Goal: Communication & Community: Answer question/provide support

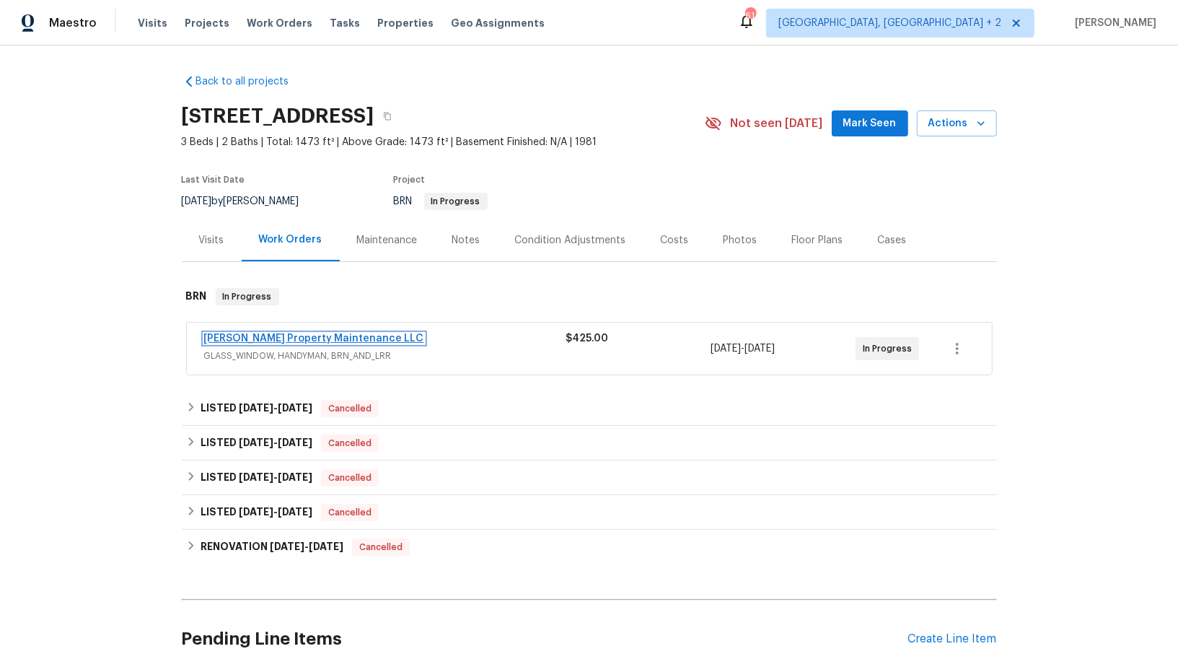
click at [242, 335] on link "[PERSON_NAME] Property Maintenance LLC" at bounding box center [314, 338] width 220 height 10
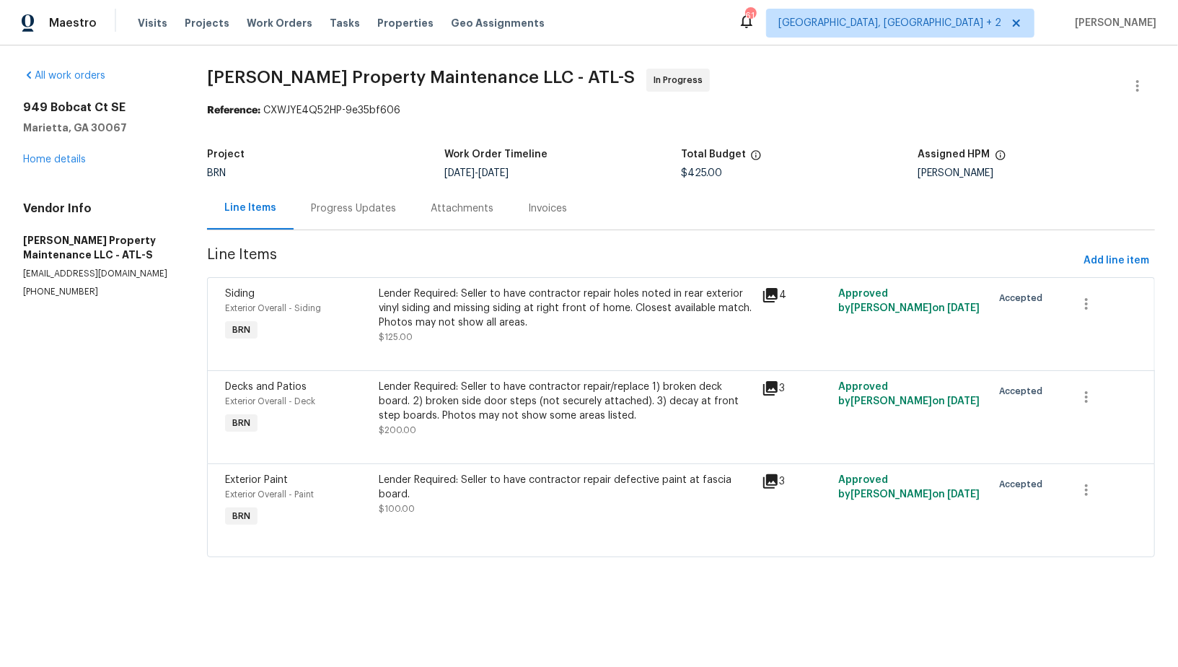
click at [374, 208] on div "Progress Updates" at bounding box center [353, 208] width 85 height 14
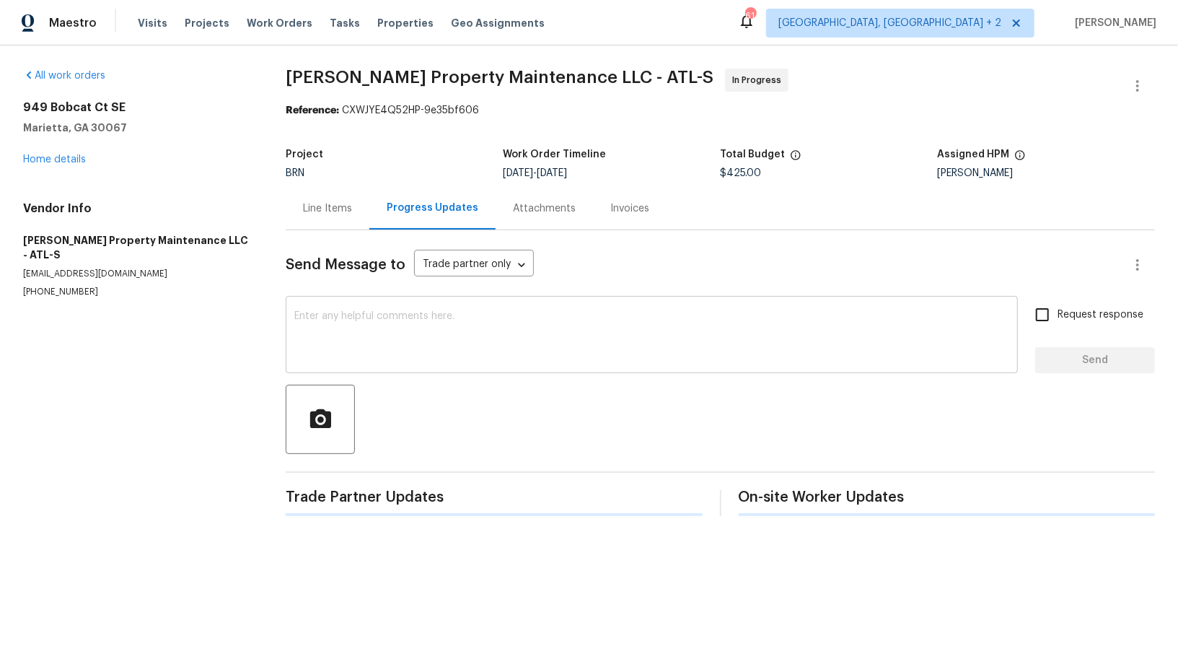
click at [418, 317] on textarea at bounding box center [651, 336] width 715 height 50
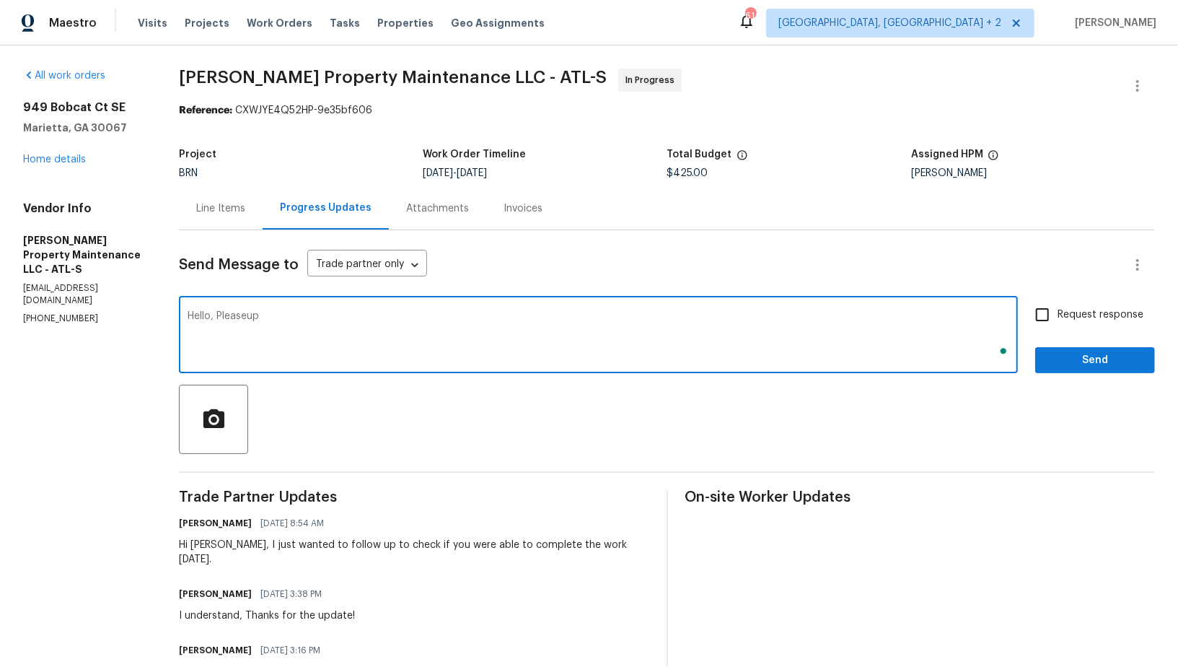
type textarea "Hello, Pleaseupd"
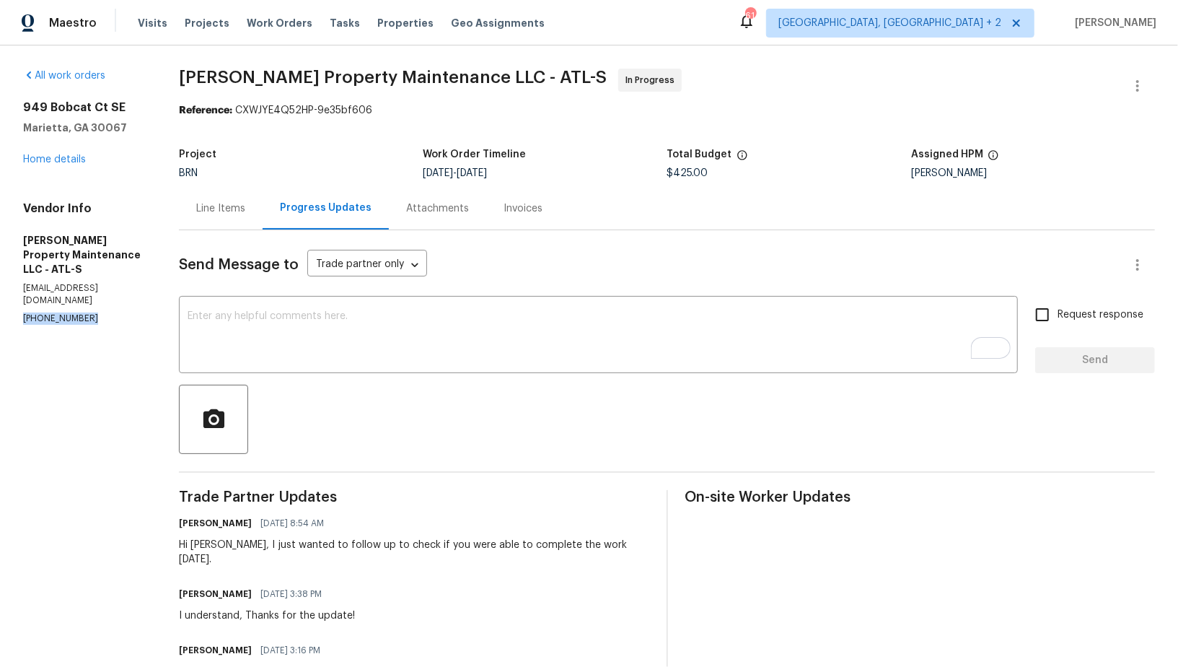
drag, startPoint x: 93, startPoint y: 307, endPoint x: 0, endPoint y: 307, distance: 93.1
click at [0, 307] on div "All work orders 949 Bobcat Ct SE Marietta, GA 30067 Home details Vendor Info Gl…" at bounding box center [589, 523] width 1178 height 957
copy p "(770) 235-8482"
click at [278, 349] on textarea "To enrich screen reader interactions, please activate Accessibility in Grammarl…" at bounding box center [599, 336] width 822 height 50
drag, startPoint x: 101, startPoint y: 304, endPoint x: 0, endPoint y: 303, distance: 101.0
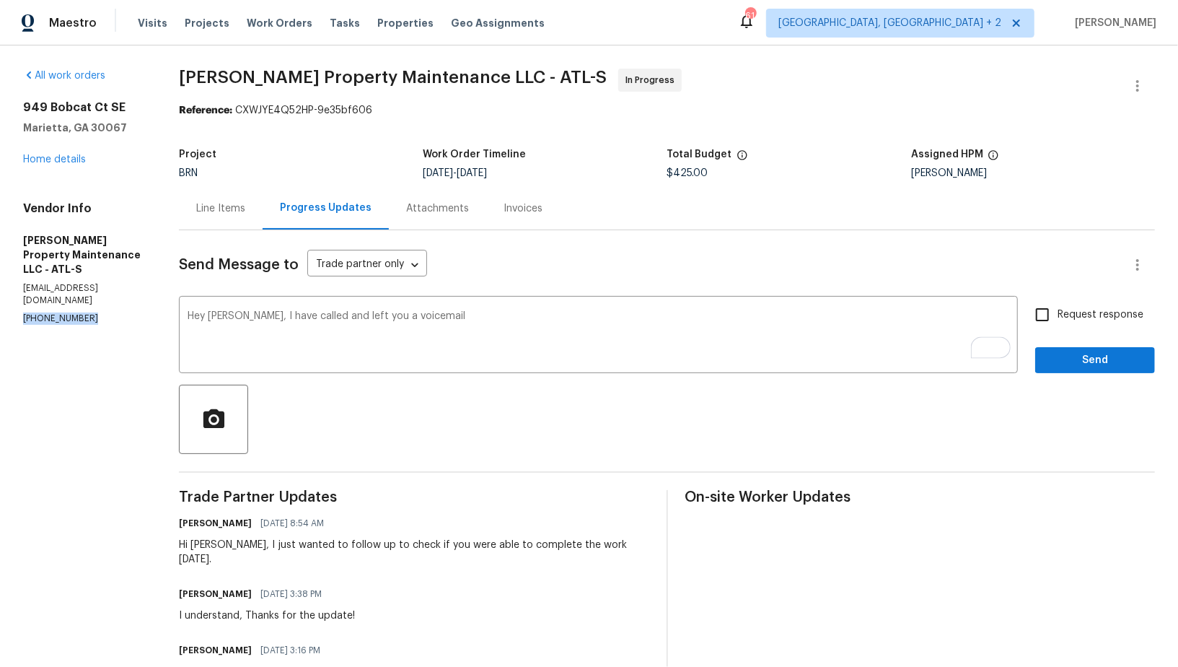
click at [0, 303] on div "All work orders 949 Bobcat Ct SE Marietta, GA 30067 Home details Vendor Info Gl…" at bounding box center [589, 523] width 1178 height 957
copy p "(770) 235-8482"
click at [449, 321] on textarea "Hey Daniel, I have called and left you a voicemail" at bounding box center [599, 336] width 822 height 50
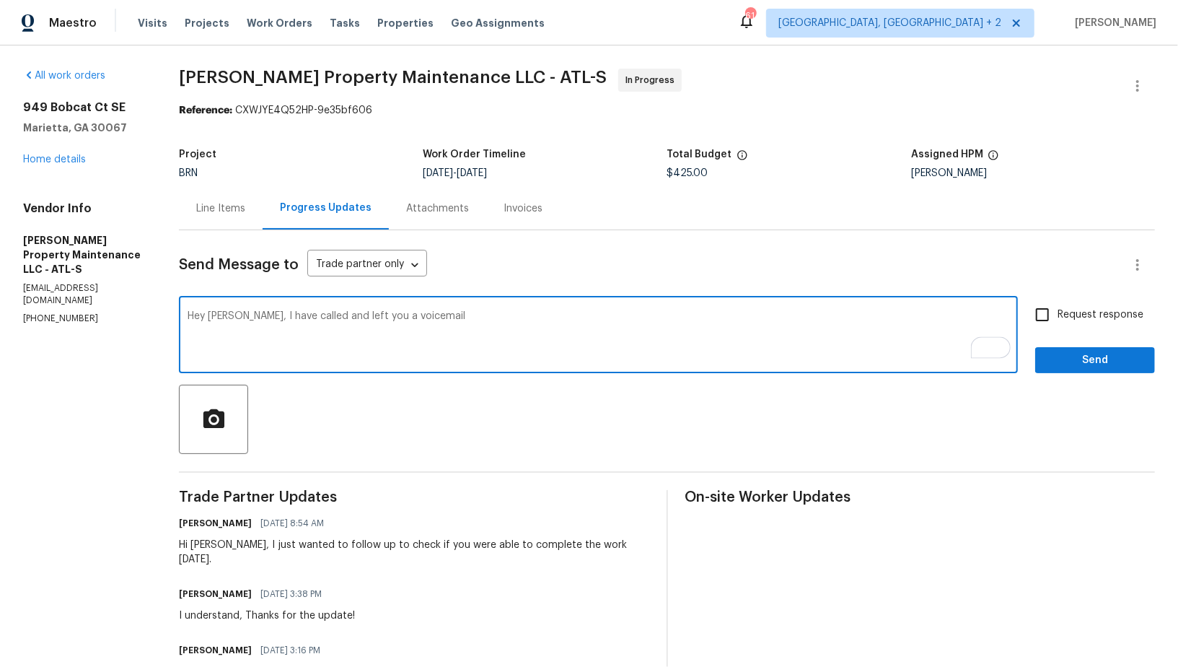
paste textarea "(770) 235-8482"
type textarea "Hey Daniel, I have called and left you a voicemail (770) 235-8482, Please updat…"
click at [1041, 326] on input "Request response" at bounding box center [1042, 314] width 30 height 30
checkbox input "true"
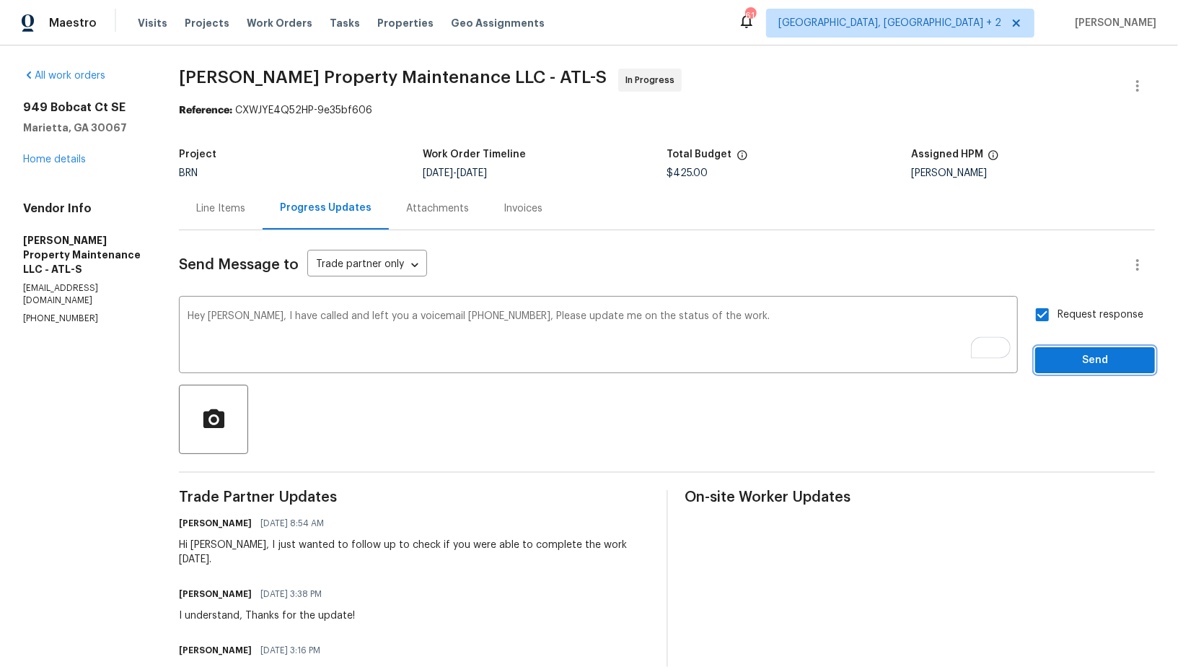
click at [1059, 358] on span "Send" at bounding box center [1095, 360] width 97 height 18
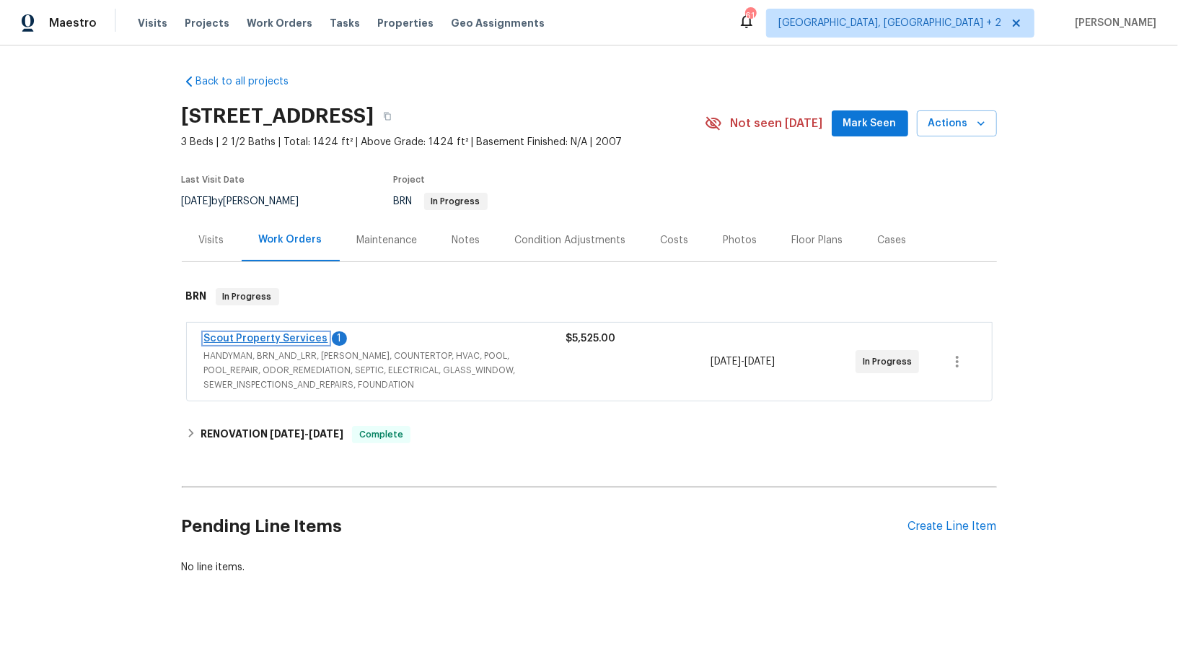
click at [278, 338] on link "Scout Property Services" at bounding box center [266, 338] width 124 height 10
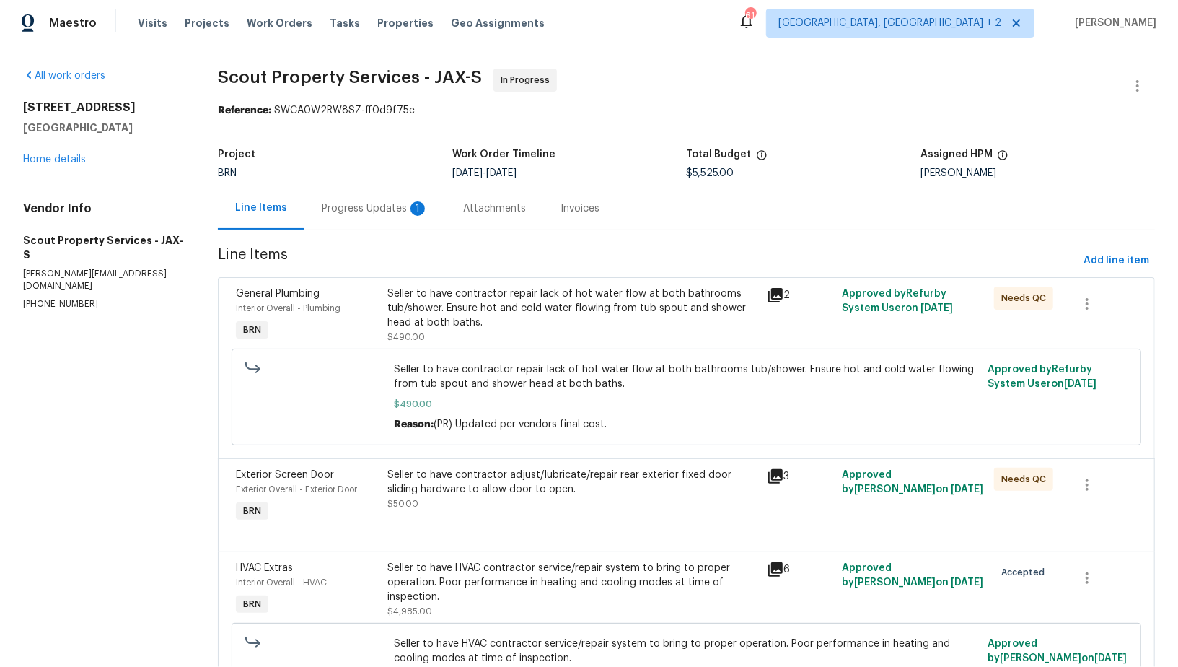
click at [413, 219] on div "Progress Updates 1" at bounding box center [374, 208] width 141 height 43
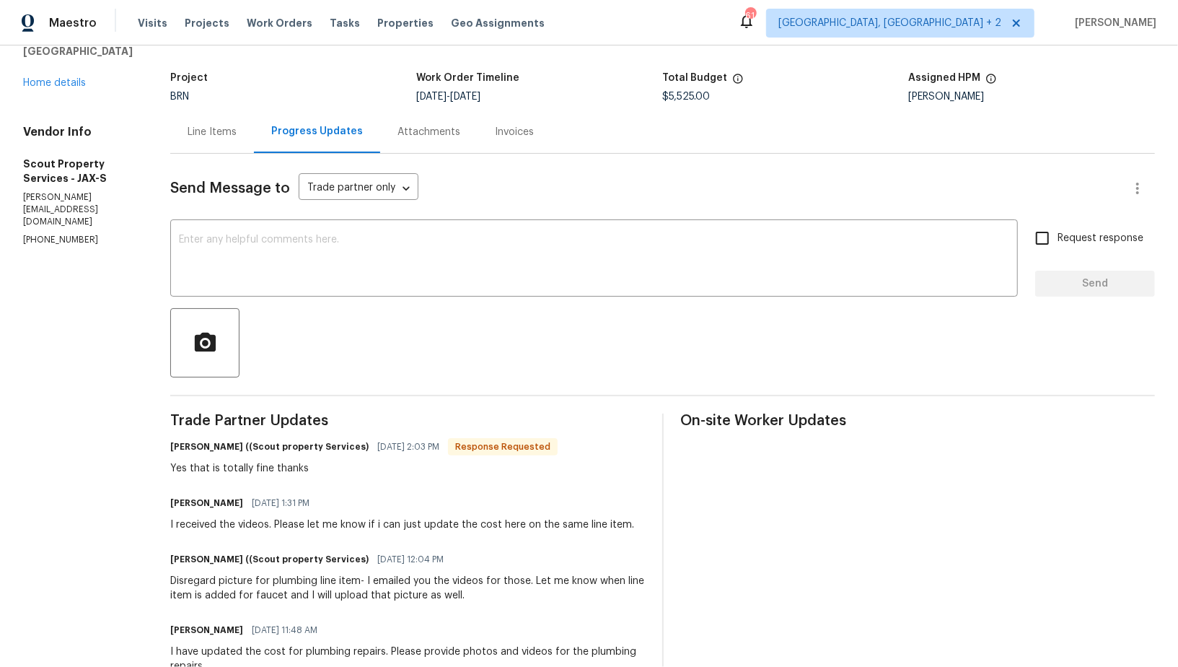
scroll to position [89, 0]
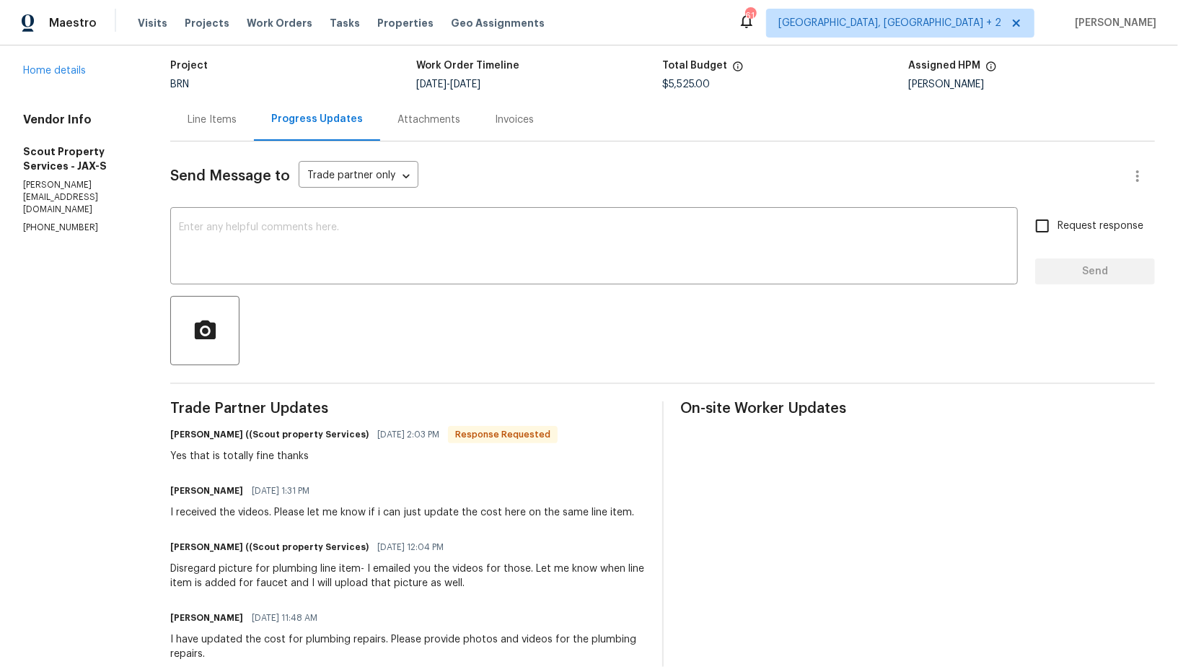
click at [172, 131] on div "Line Items" at bounding box center [212, 119] width 84 height 43
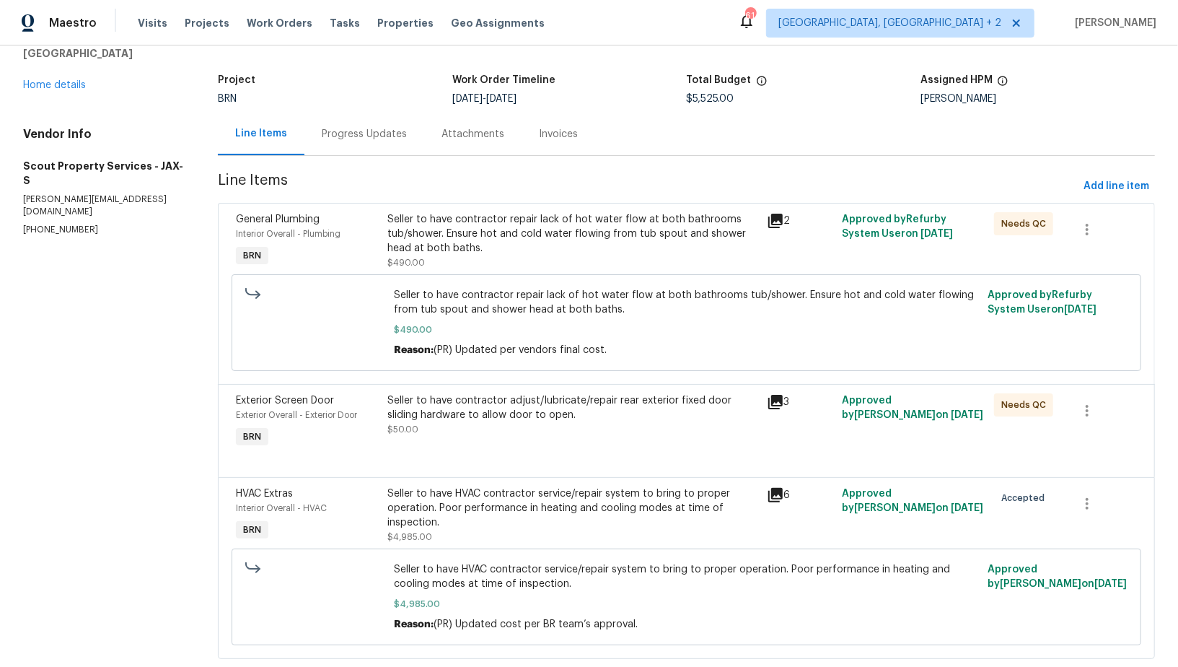
scroll to position [105, 0]
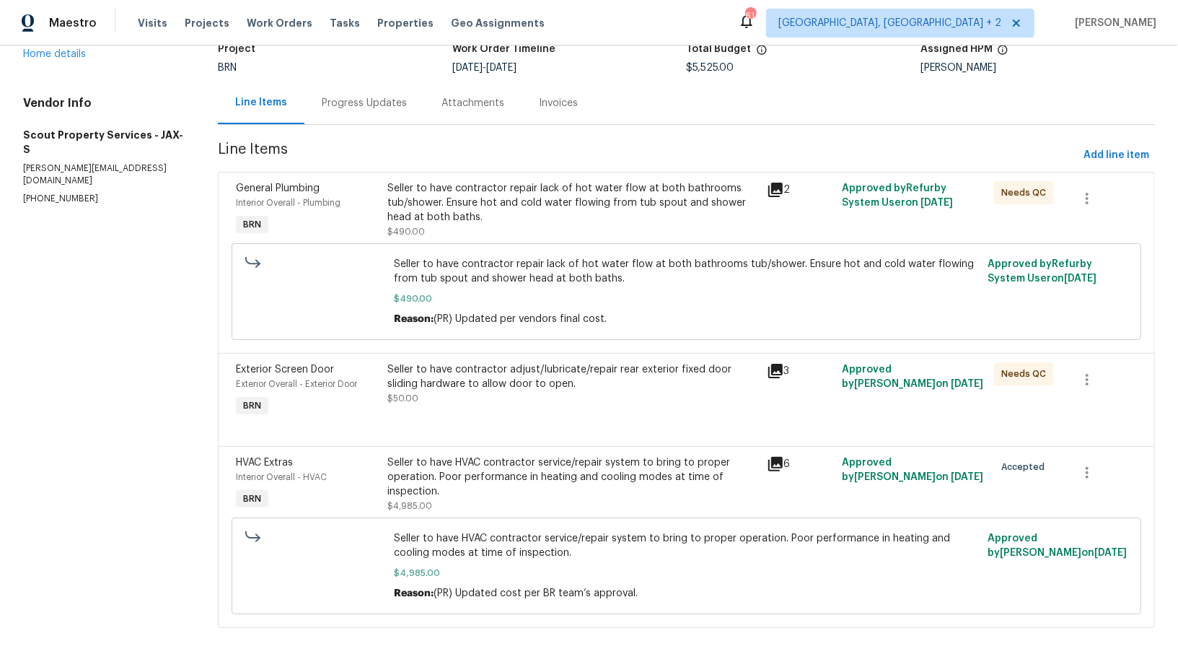
click at [387, 126] on section "Scout Property Services - JAX-S In Progress Reference: SWCA0W2RW8SZ-ff0d9f75e P…" at bounding box center [686, 304] width 937 height 682
click at [382, 112] on div "Progress Updates" at bounding box center [364, 103] width 120 height 43
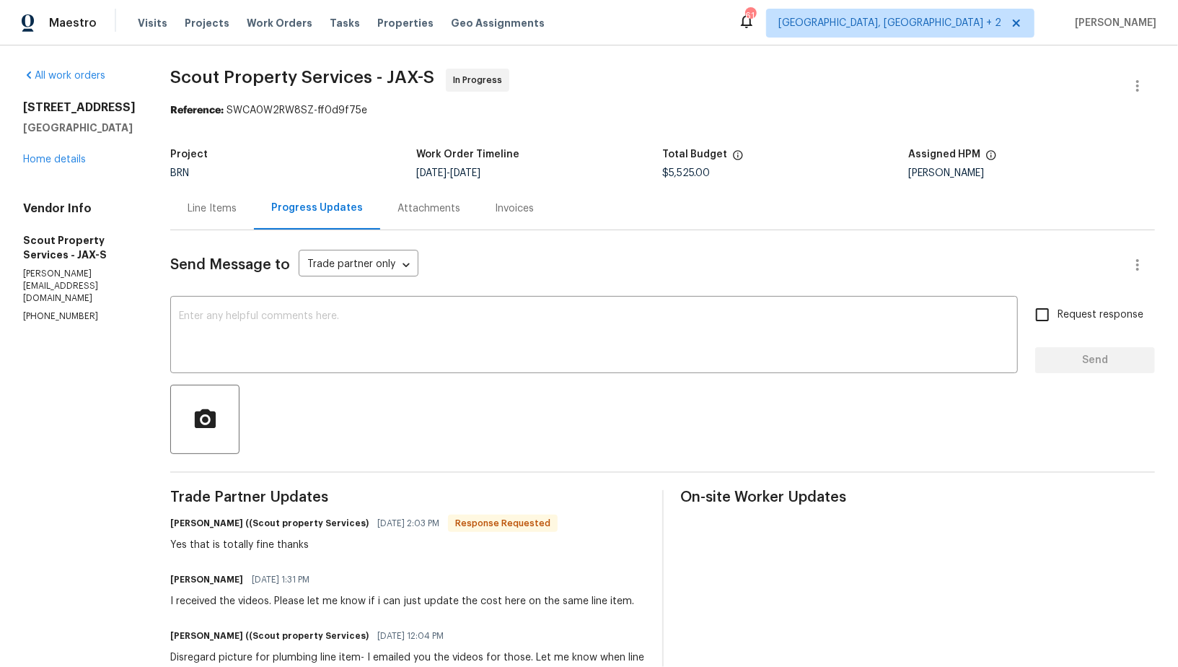
click at [199, 191] on div "Line Items" at bounding box center [212, 208] width 84 height 43
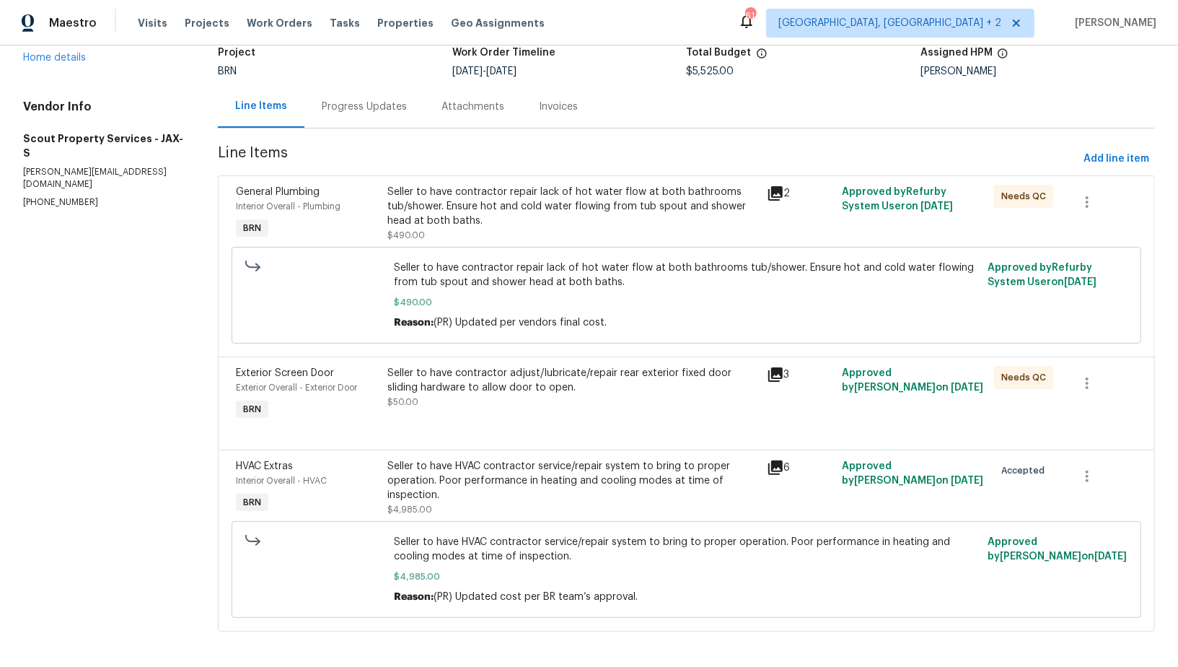
scroll to position [105, 0]
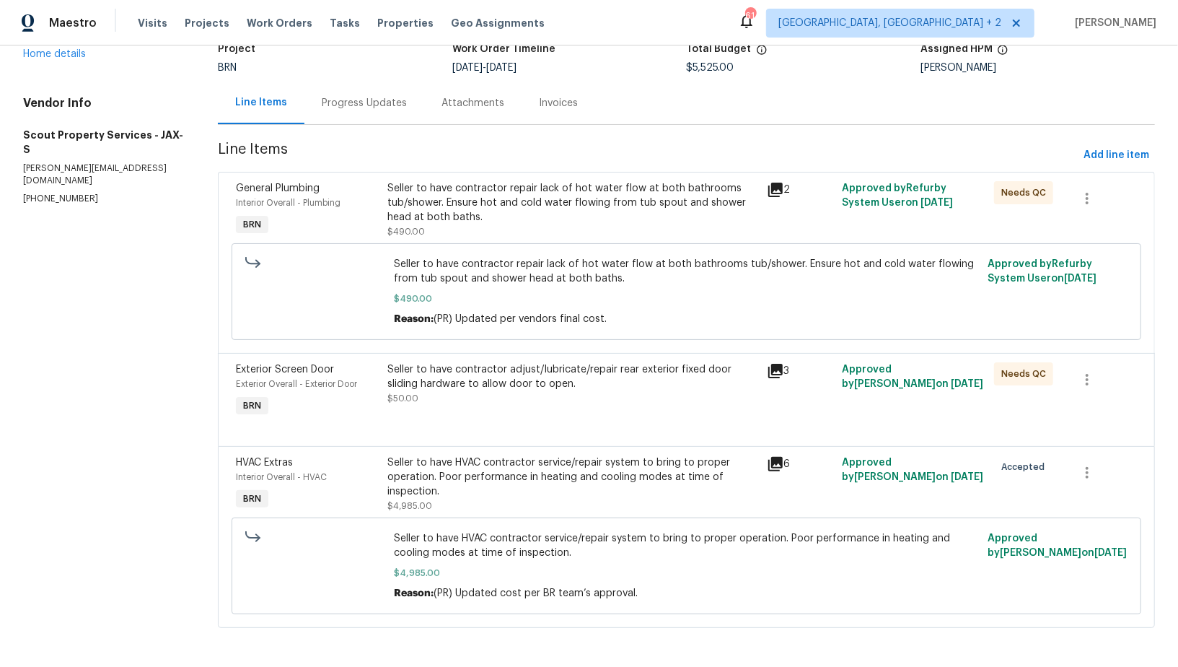
click at [364, 100] on div "Progress Updates" at bounding box center [364, 103] width 85 height 14
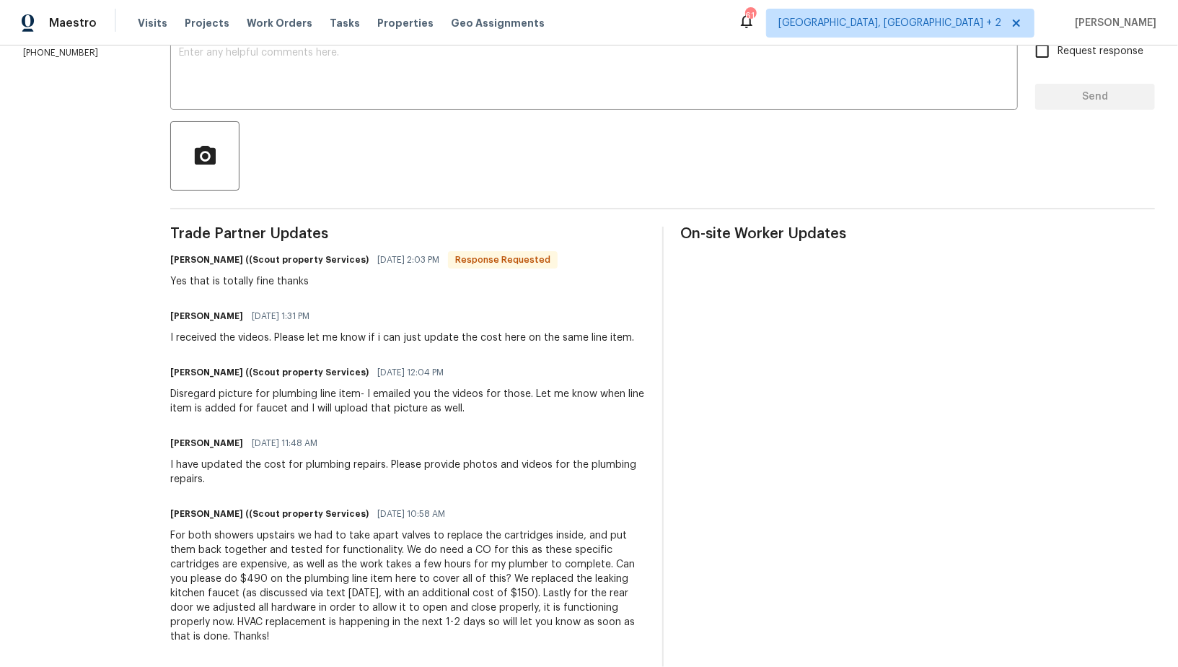
scroll to position [265, 0]
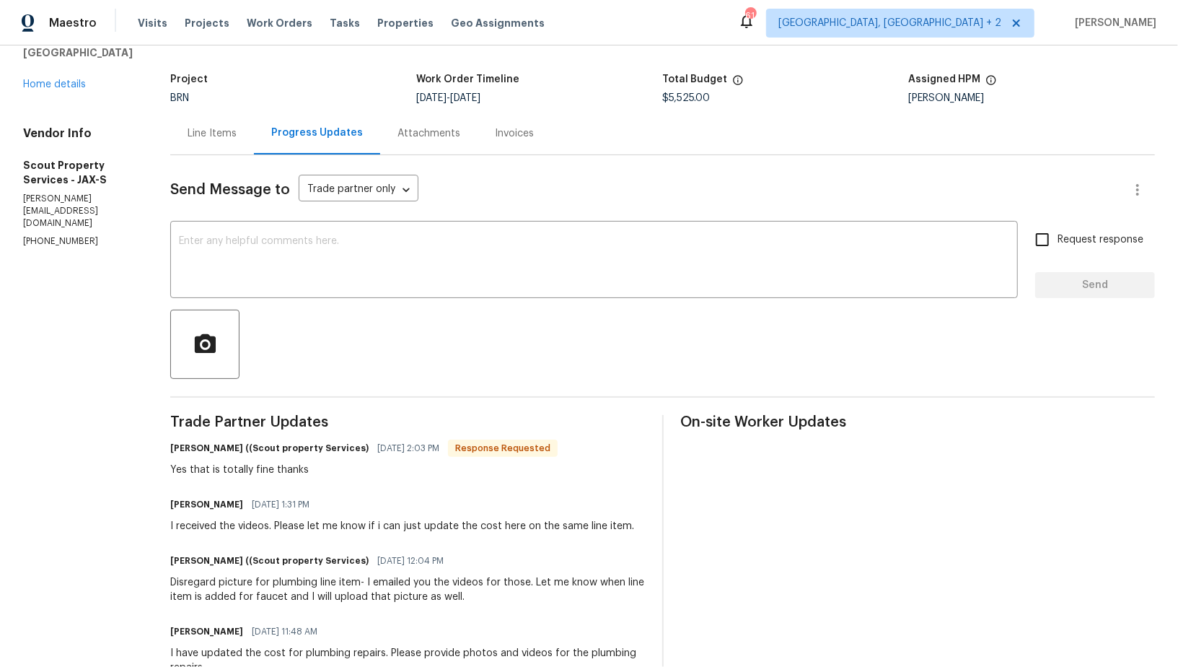
click at [191, 152] on div "Line Items" at bounding box center [212, 133] width 84 height 43
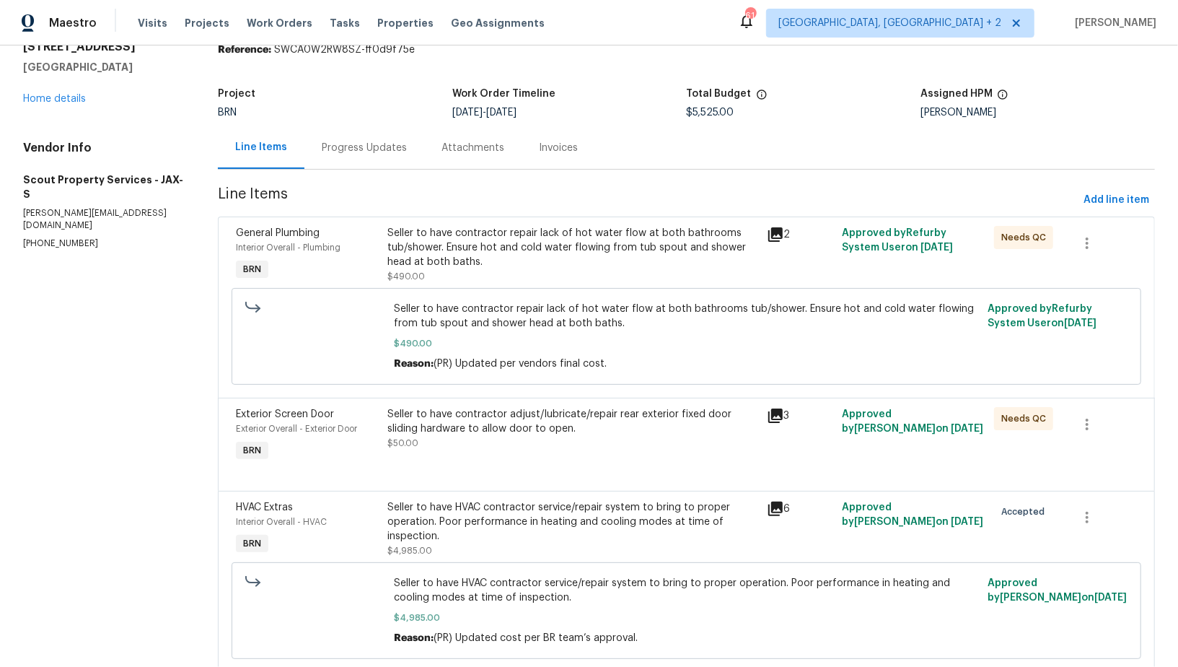
scroll to position [105, 0]
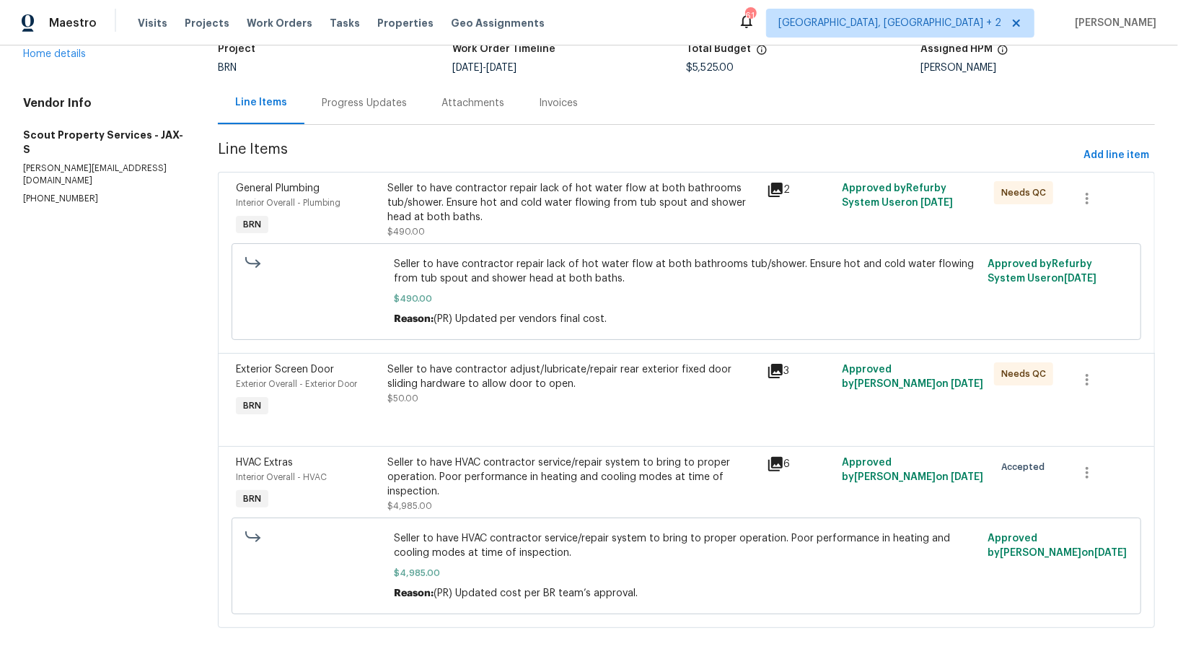
click at [517, 408] on div "Seller to have contractor adjust/lubricate/repair rear exterior fixed door slid…" at bounding box center [572, 391] width 379 height 66
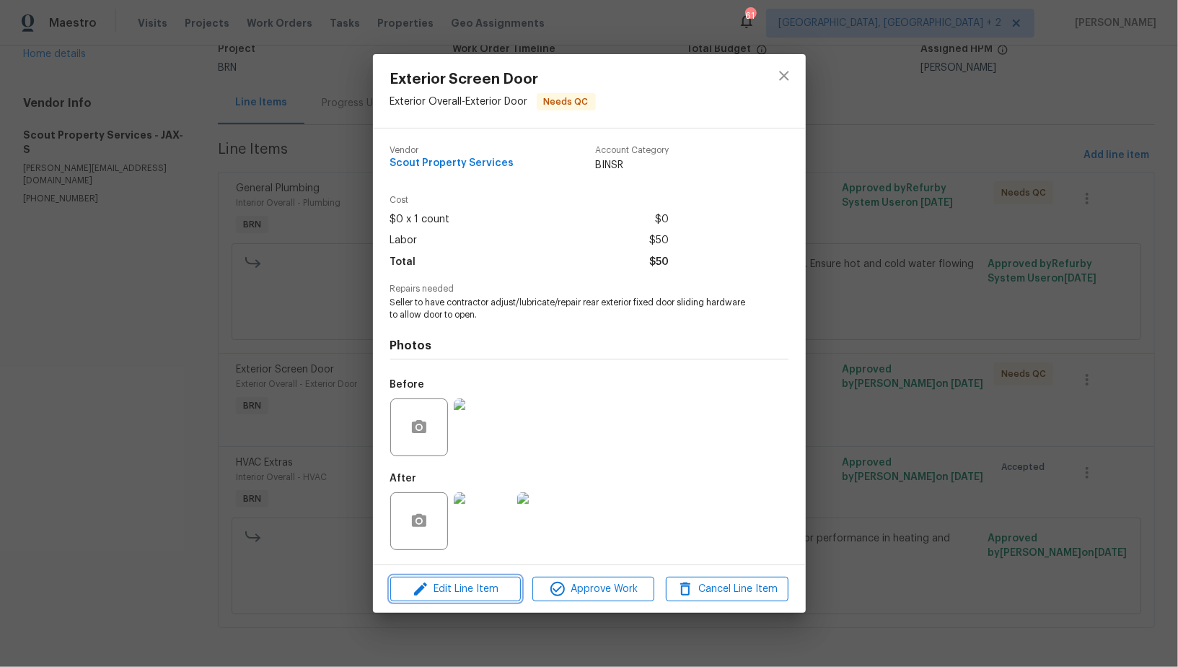
click at [468, 582] on span "Edit Line Item" at bounding box center [456, 589] width 122 height 18
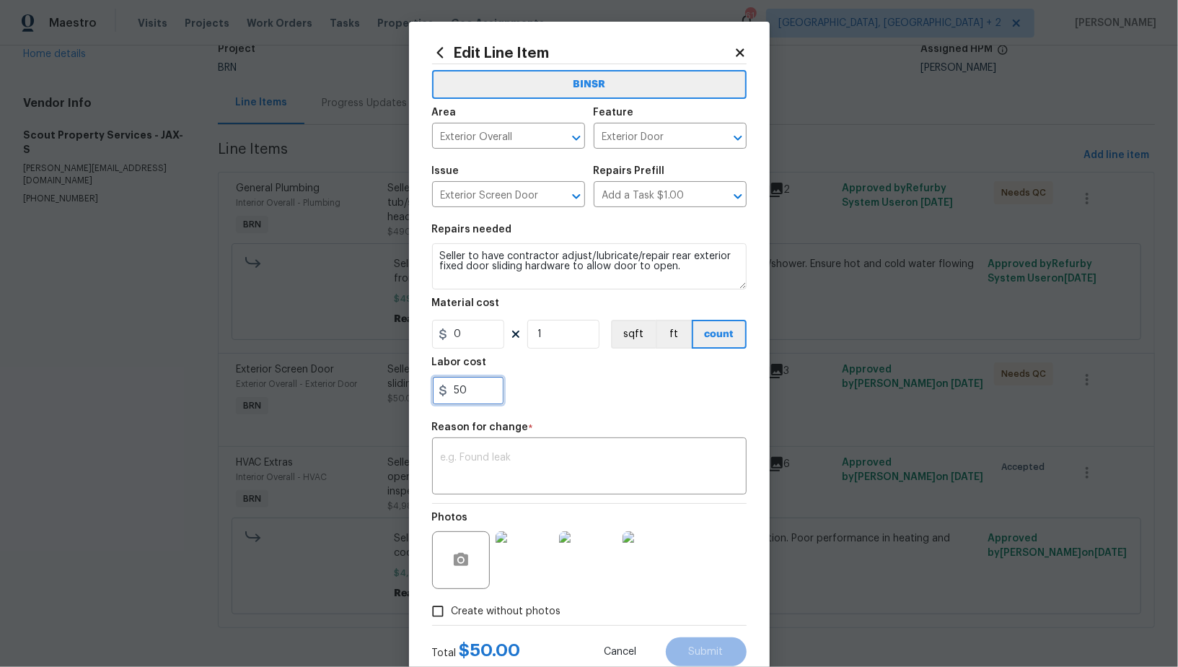
click at [471, 390] on input "50" at bounding box center [468, 390] width 72 height 29
type input "250"
click at [503, 472] on textarea at bounding box center [589, 467] width 297 height 30
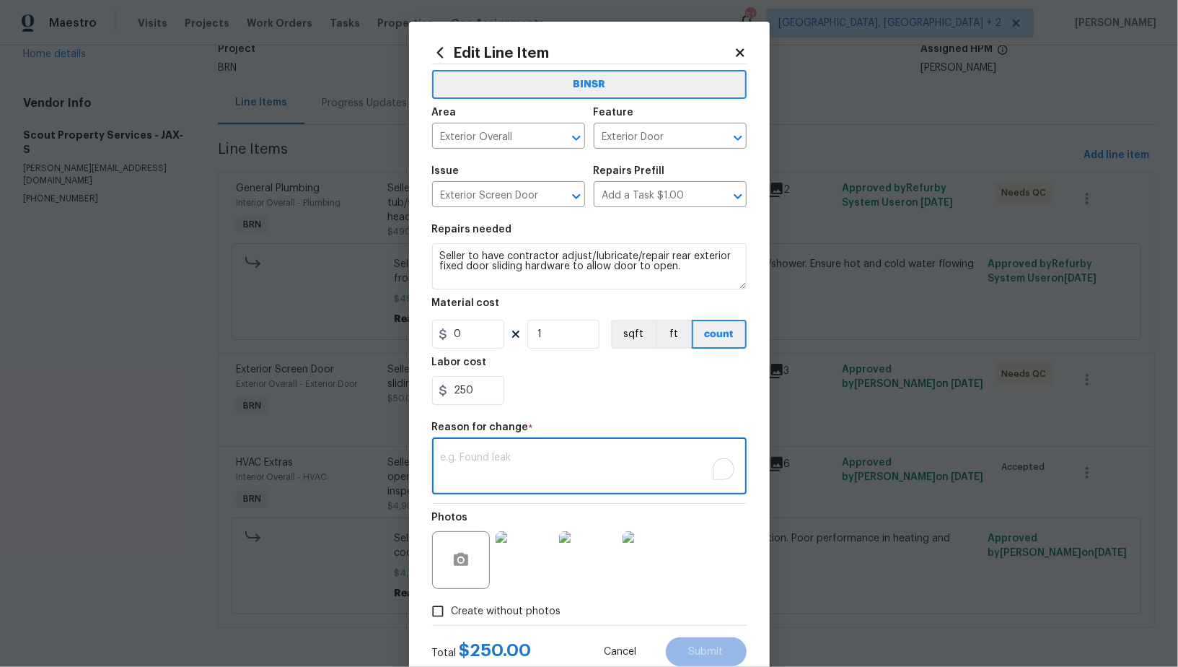
paste textarea "(PR) Updated per vendors final cost."
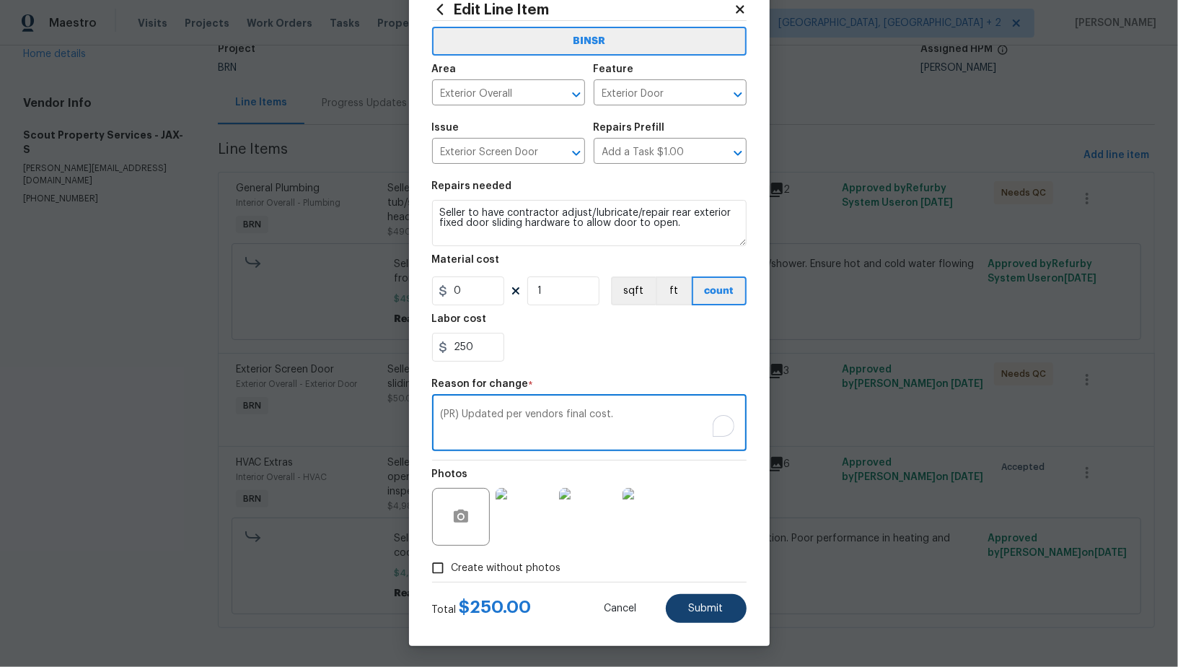
type textarea "(PR) Updated per vendors final cost."
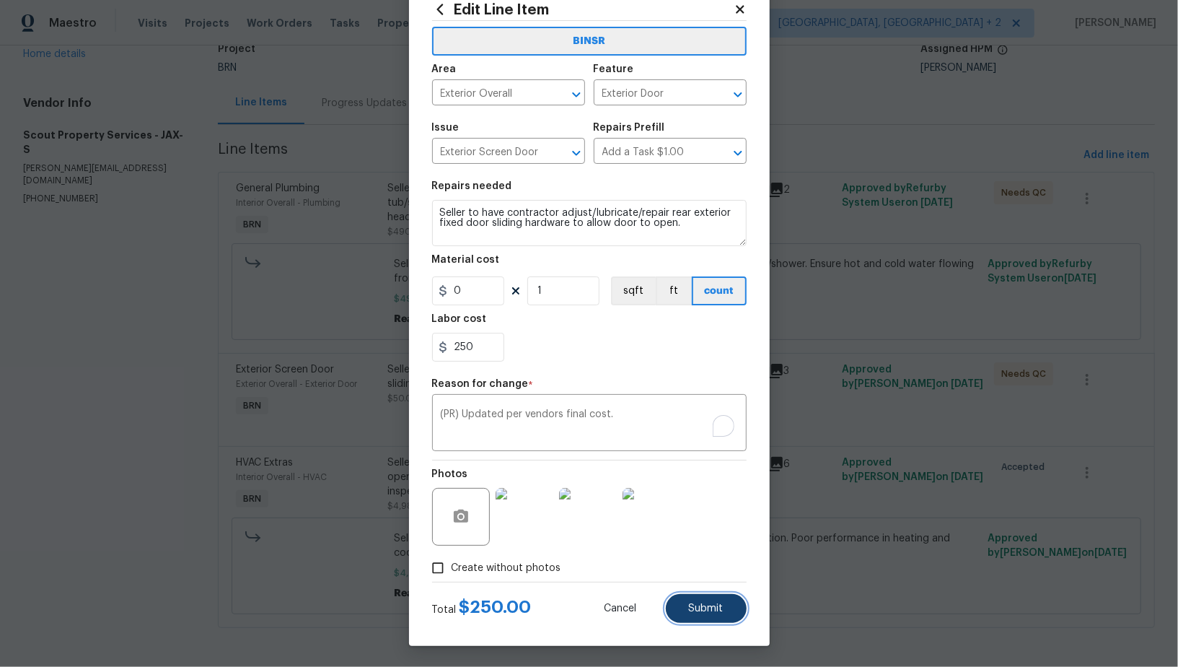
drag, startPoint x: 713, startPoint y: 615, endPoint x: 726, endPoint y: 609, distance: 14.2
click at [713, 615] on button "Submit" at bounding box center [706, 608] width 81 height 29
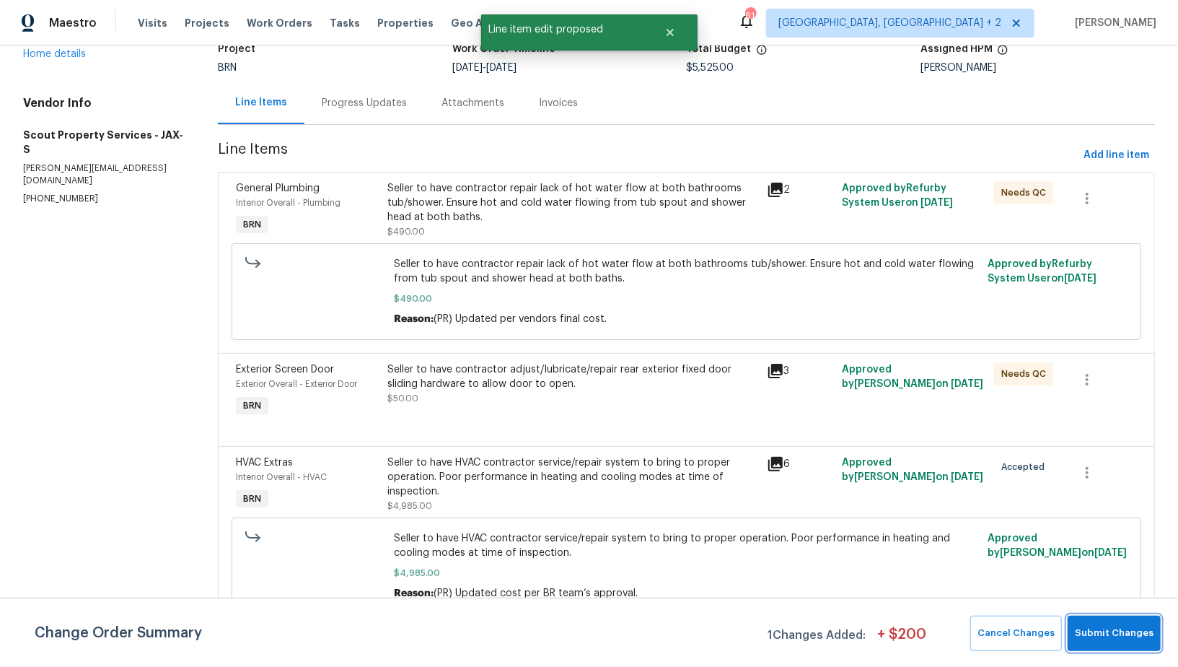
click at [1102, 637] on span "Submit Changes" at bounding box center [1114, 633] width 79 height 17
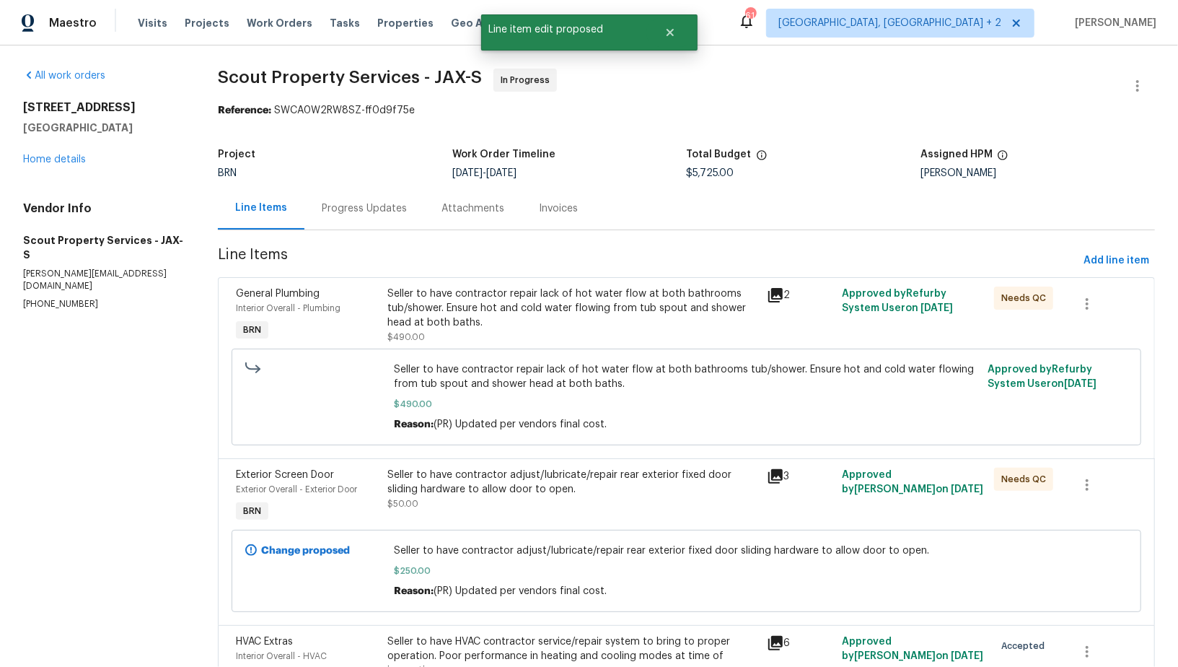
click at [377, 214] on div "Progress Updates" at bounding box center [364, 208] width 85 height 14
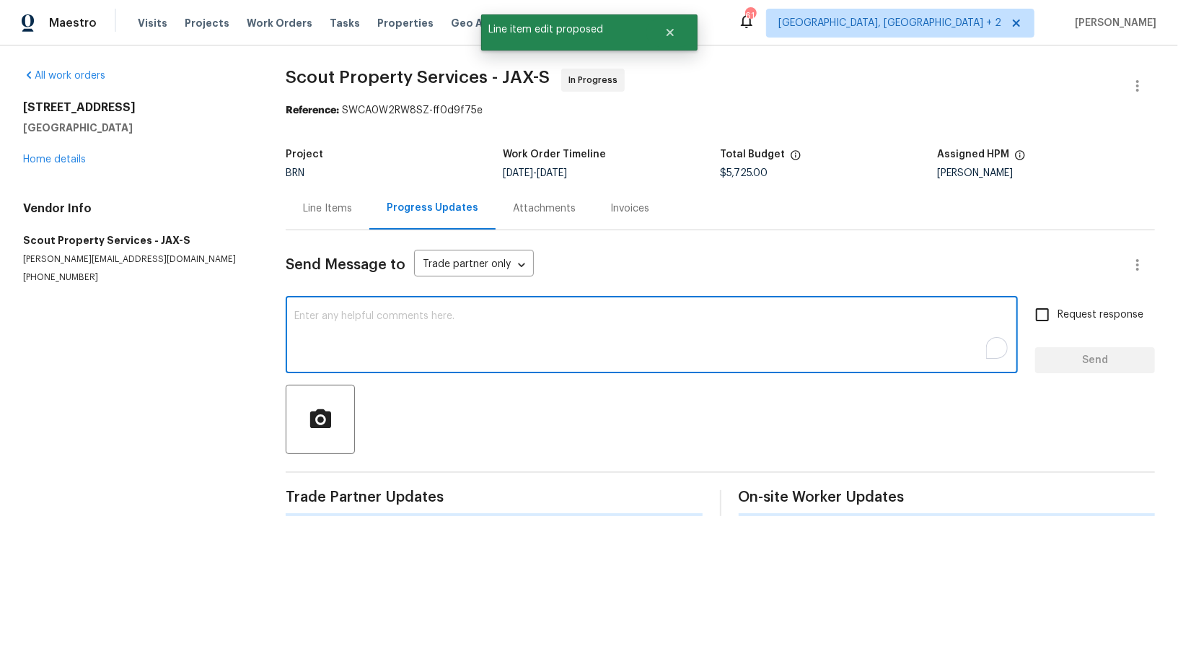
click at [418, 343] on textarea "To enrich screen reader interactions, please activate Accessibility in Grammarl…" at bounding box center [651, 336] width 715 height 50
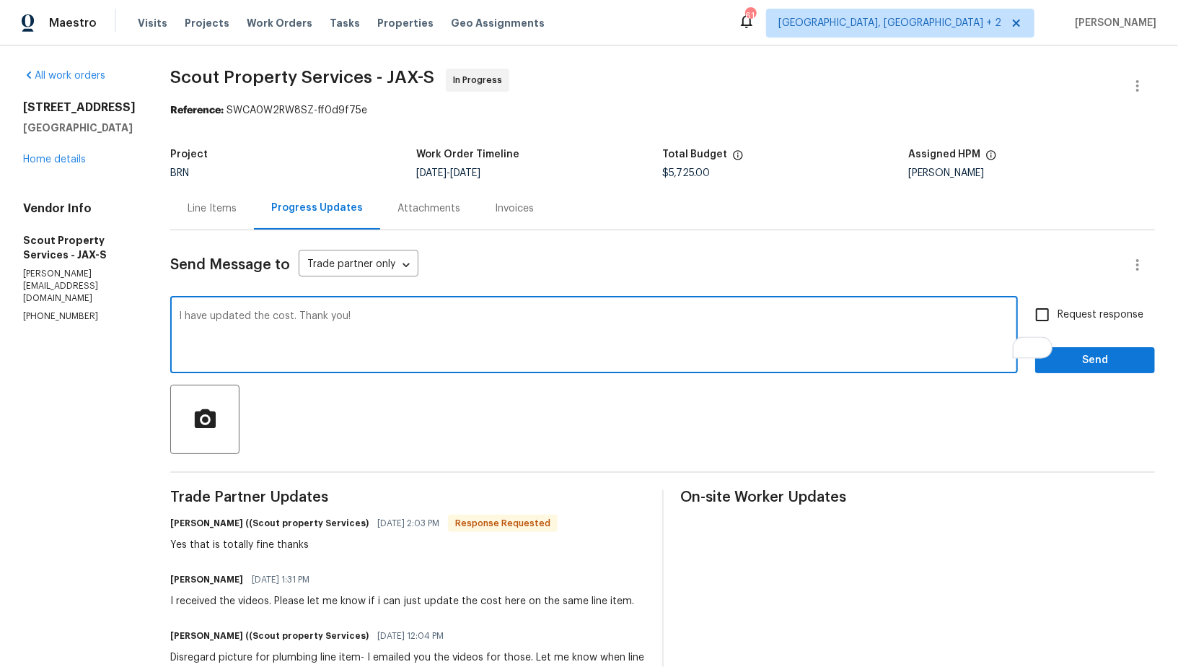
click at [250, 315] on textarea "I have updated the cost. Thank you!" at bounding box center [594, 336] width 830 height 50
click at [389, 315] on textarea "I have updated the cost. Please let me know once the HVAC replacement work is s…" at bounding box center [594, 336] width 830 height 50
drag, startPoint x: 685, startPoint y: 316, endPoint x: 752, endPoint y: 317, distance: 67.1
click at [752, 317] on textarea "I have updated the cost. Please let me know once you get the confirmed schedule…" at bounding box center [594, 336] width 830 height 50
type textarea "I have updated the cost. Please let me know once you get the confirmed schedule…"
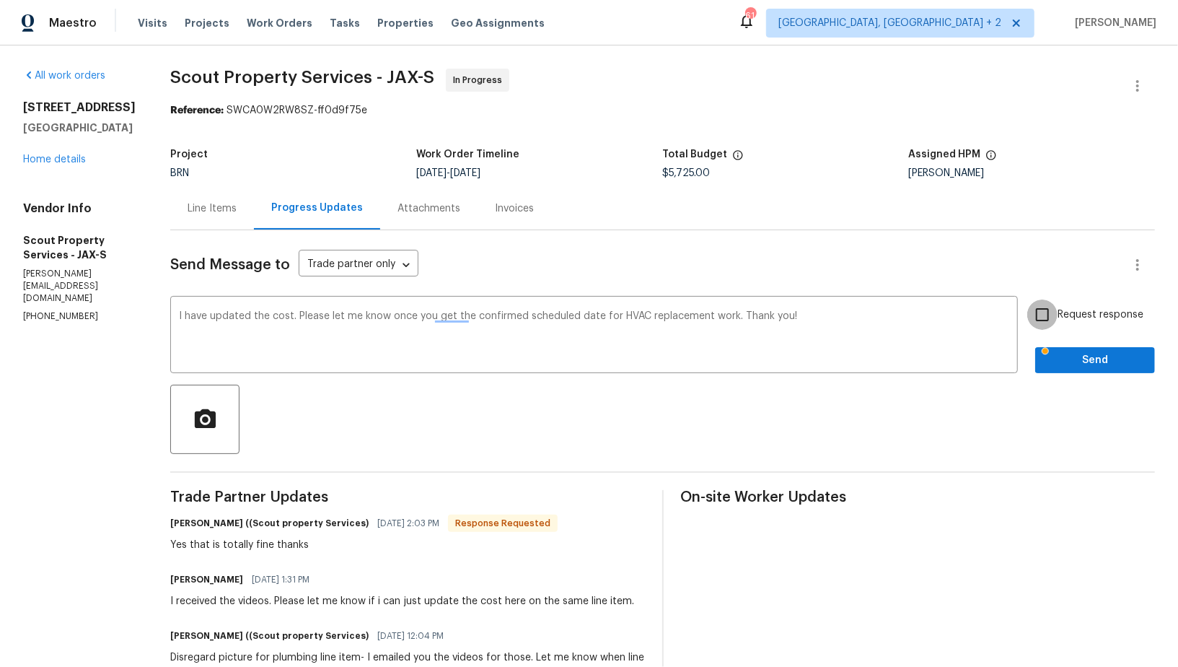
click at [1047, 306] on input "Request response" at bounding box center [1042, 314] width 30 height 30
checkbox input "true"
click at [1058, 345] on div "Request response Send" at bounding box center [1095, 336] width 120 height 74
click at [1073, 370] on button "Send" at bounding box center [1095, 360] width 120 height 27
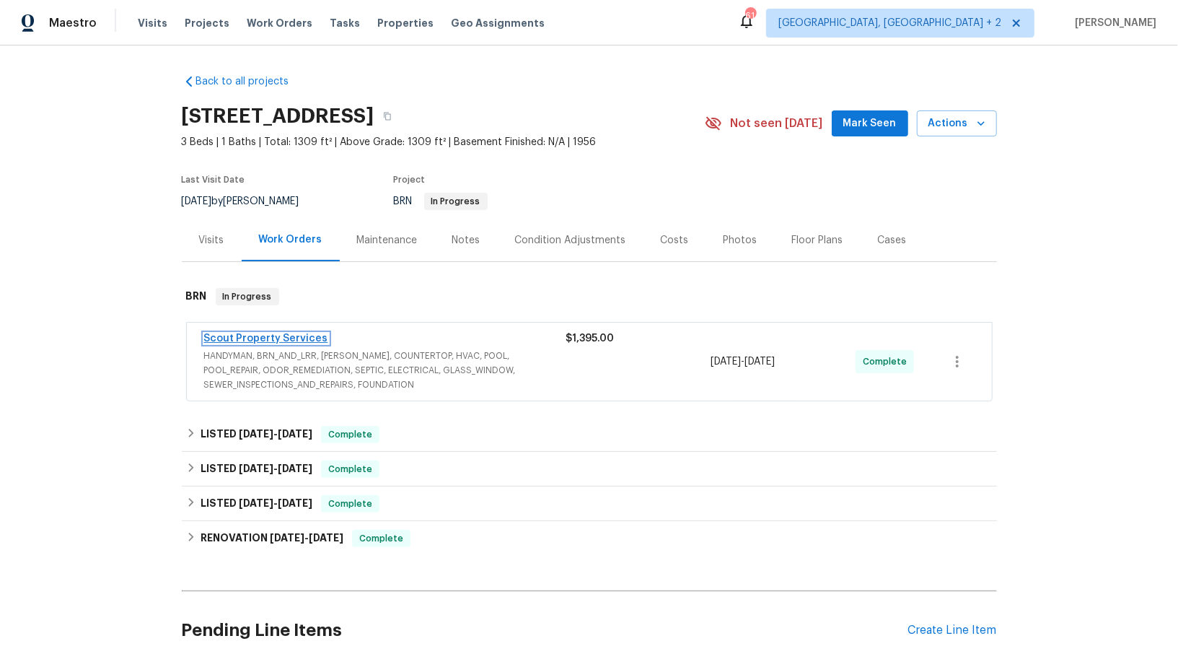
click at [270, 342] on link "Scout Property Services" at bounding box center [266, 338] width 124 height 10
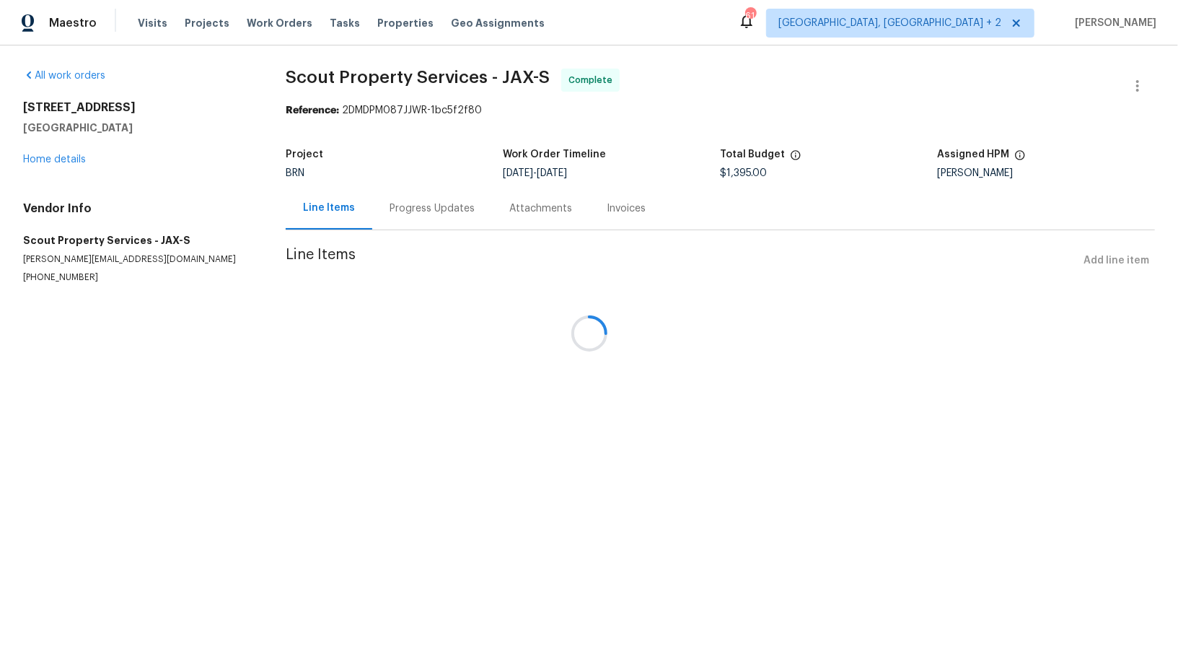
click at [390, 204] on div "Progress Updates" at bounding box center [432, 208] width 85 height 14
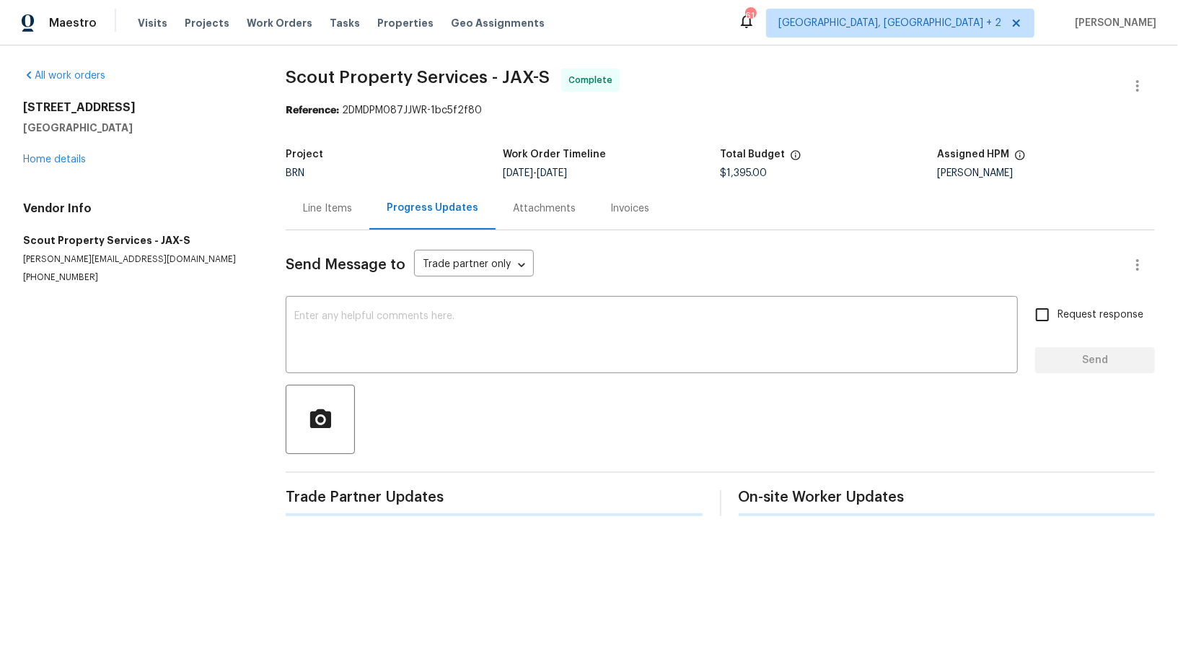
click at [383, 204] on div "Progress Updates" at bounding box center [432, 208] width 126 height 43
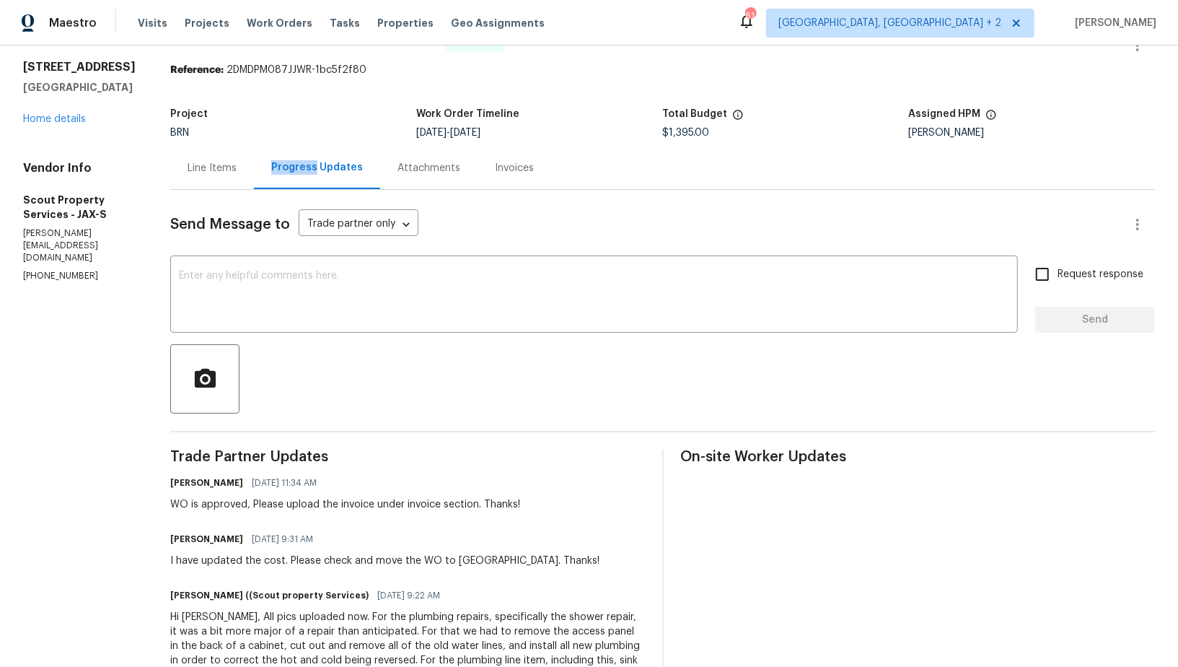
scroll to position [15, 0]
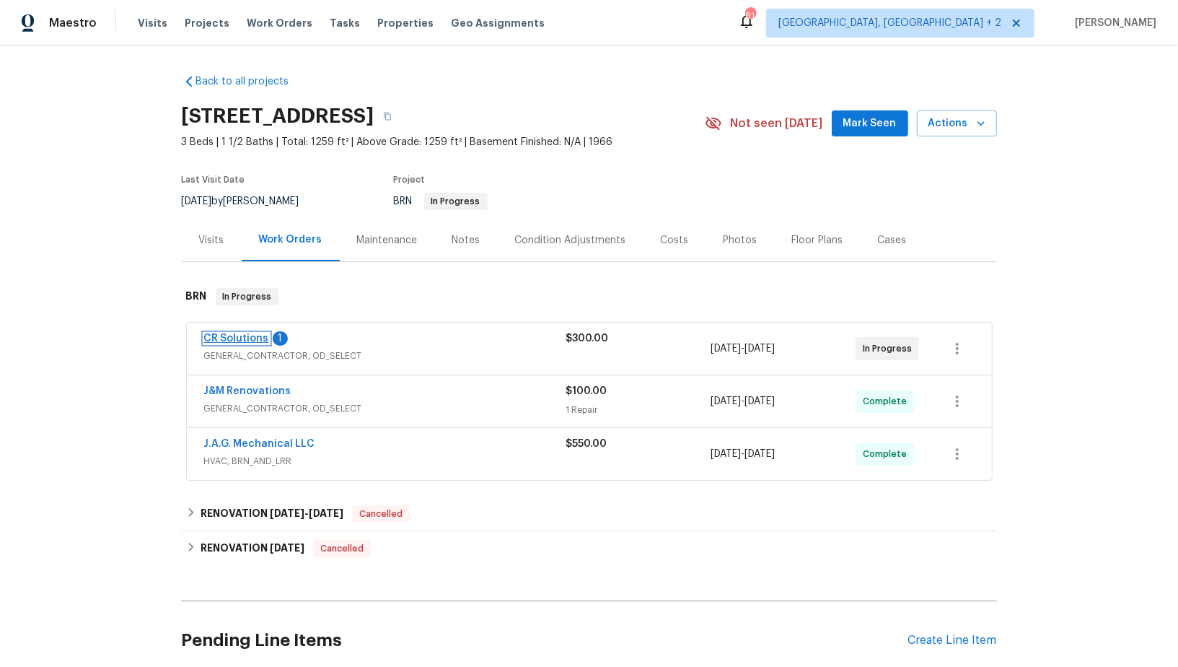
click at [245, 333] on link "CR Solutions" at bounding box center [236, 338] width 65 height 10
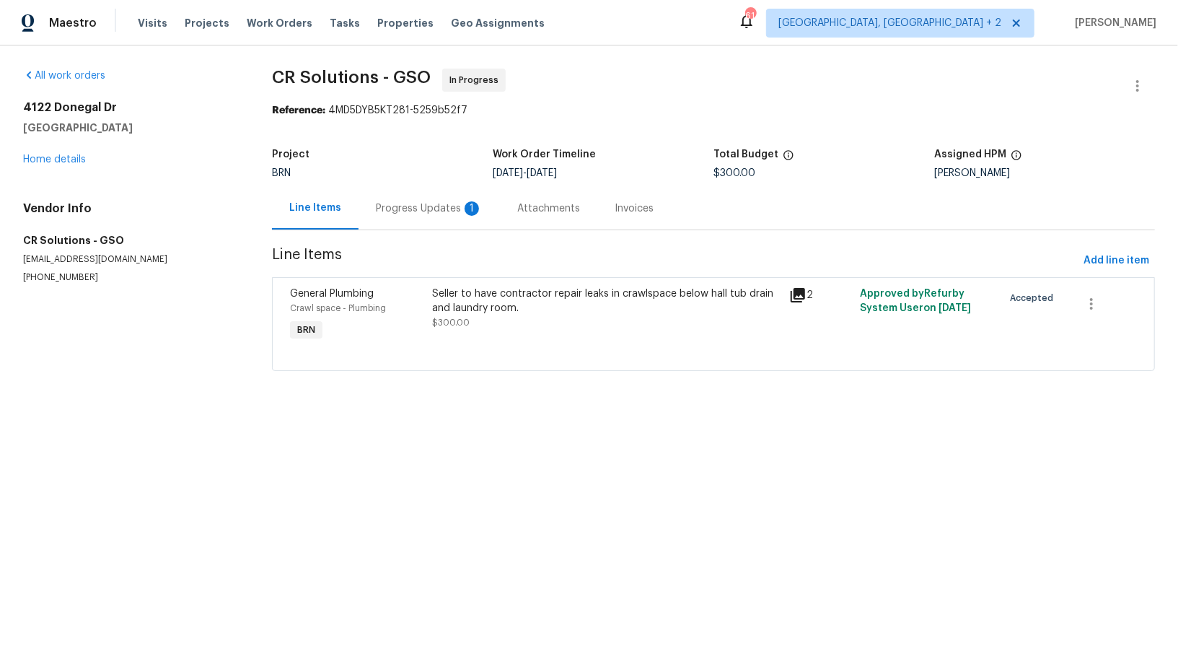
click at [379, 214] on div "Progress Updates 1" at bounding box center [429, 208] width 107 height 14
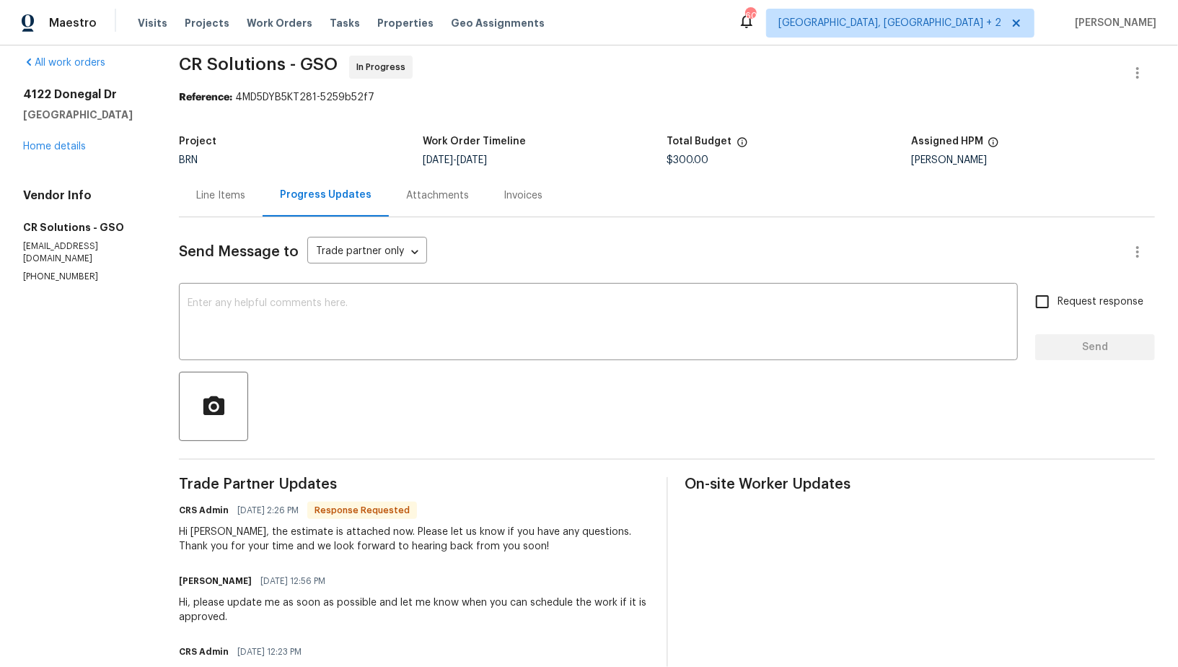
scroll to position [22, 0]
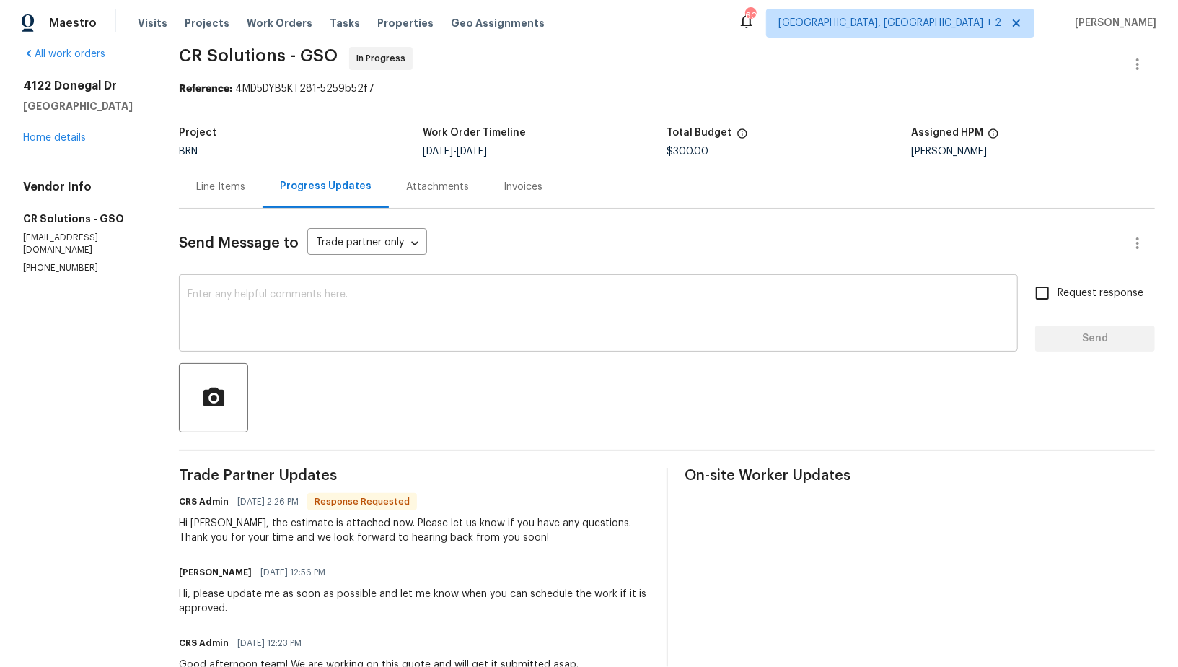
click at [326, 350] on div "x ​" at bounding box center [598, 315] width 839 height 74
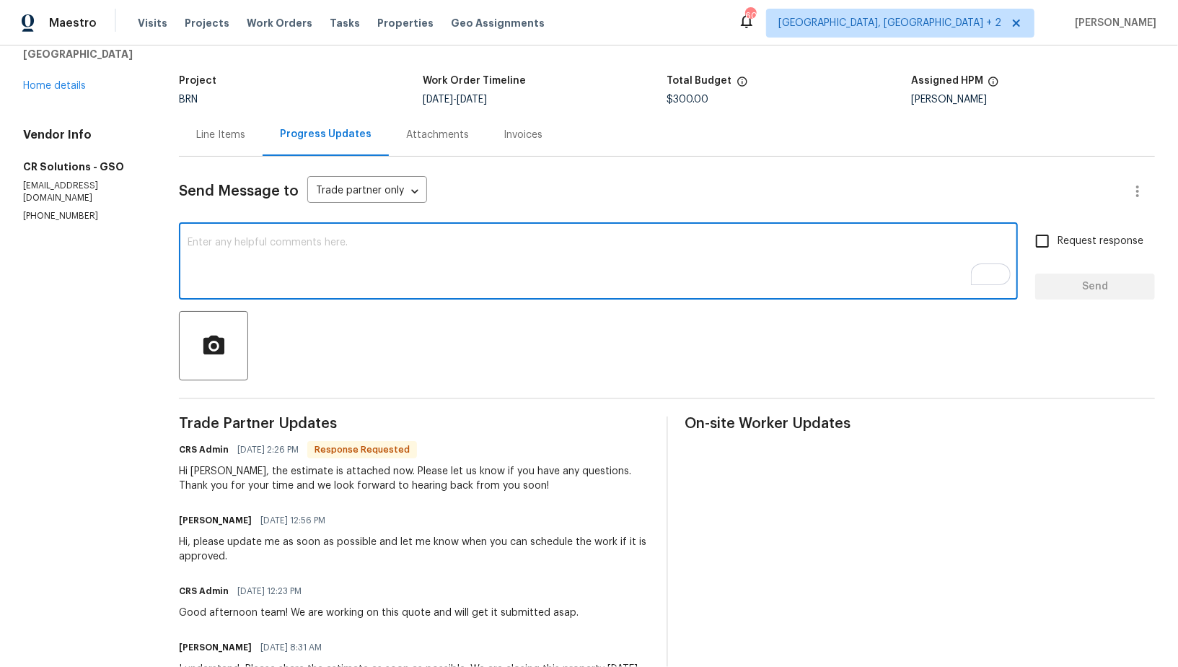
scroll to position [74, 0]
click at [210, 133] on div "Line Items" at bounding box center [220, 135] width 49 height 14
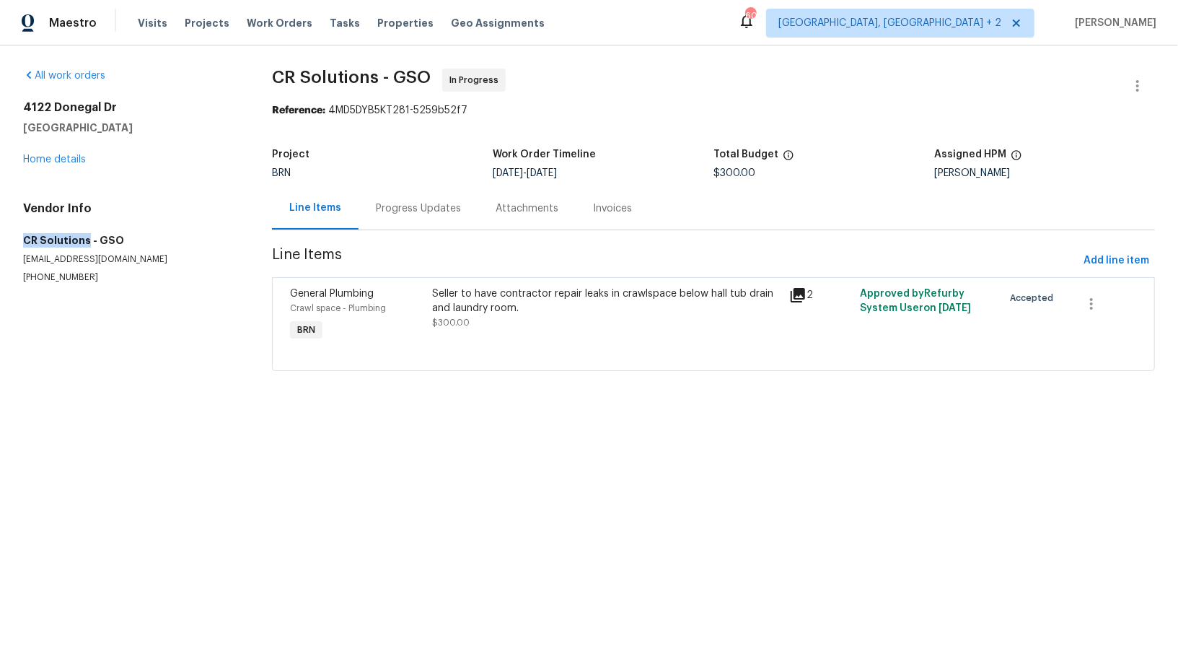
drag, startPoint x: 7, startPoint y: 240, endPoint x: 86, endPoint y: 240, distance: 78.6
click at [85, 240] on div "All work orders 4122 Donegal Dr Greensboro, NC 27406 Home details Vendor Info C…" at bounding box center [589, 228] width 1178 height 366
copy h5 "CR Solutions"
click at [47, 160] on link "Home details" at bounding box center [54, 159] width 63 height 10
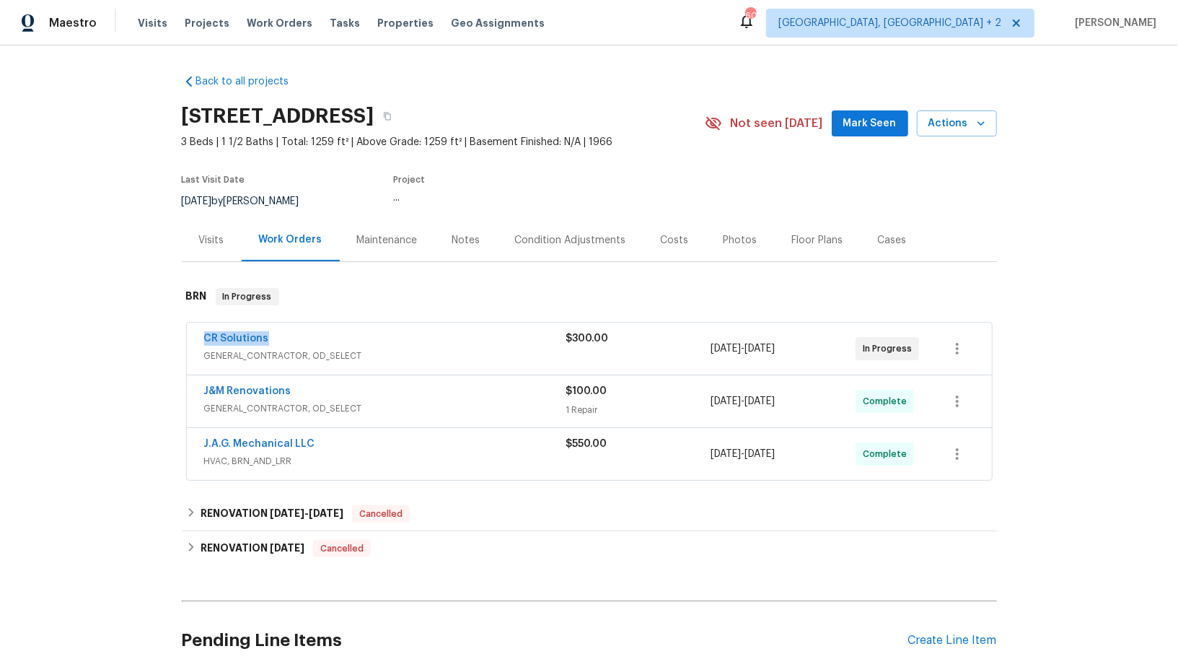
drag, startPoint x: 293, startPoint y: 339, endPoint x: 201, endPoint y: 338, distance: 91.6
click at [201, 338] on div "CR Solutions GENERAL_CONTRACTOR, OD_SELECT $300.00 9/17/2025 - 9/19/2025 In Pro…" at bounding box center [589, 348] width 805 height 52
copy link "CR Solutions"
click at [257, 340] on link "CR Solutions" at bounding box center [236, 338] width 65 height 10
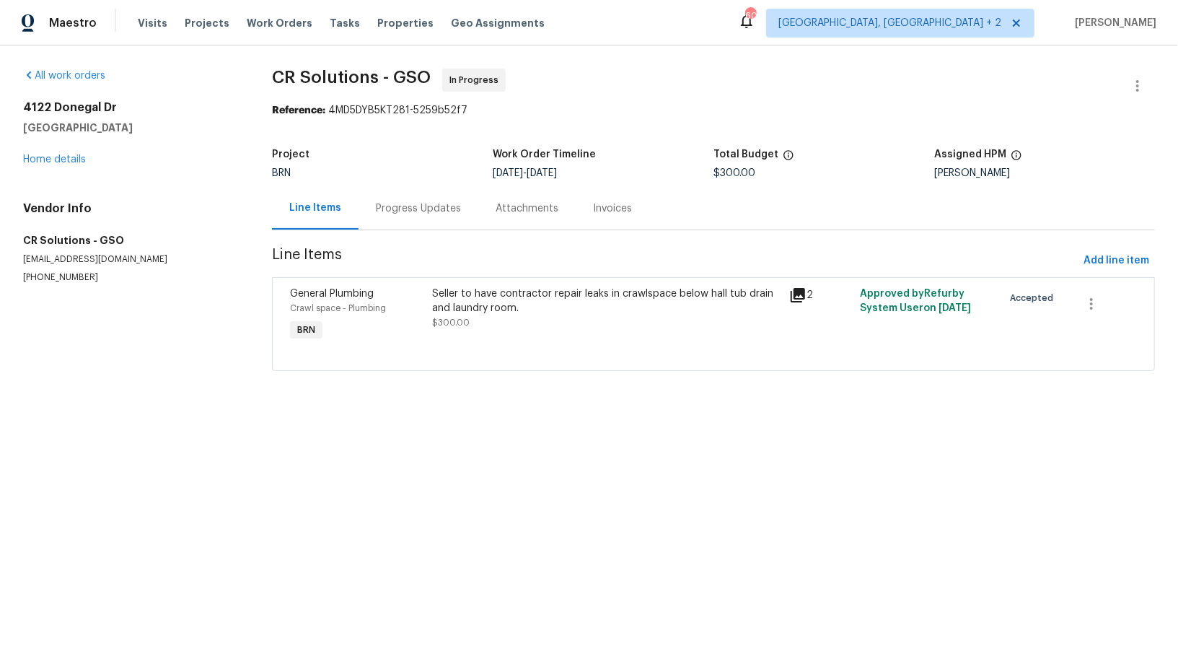
click at [506, 286] on div "Seller to have contractor repair leaks in crawlspace below hall tub drain and l…" at bounding box center [607, 300] width 348 height 29
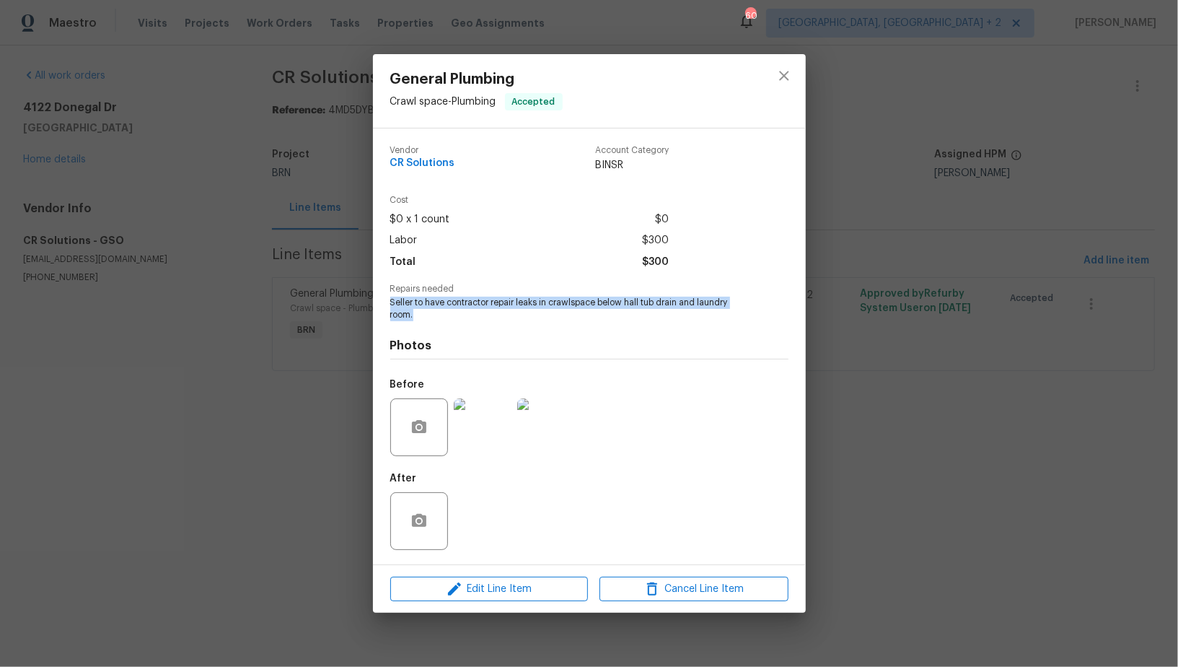
drag, startPoint x: 387, startPoint y: 307, endPoint x: 431, endPoint y: 312, distance: 44.3
click at [431, 312] on div "Vendor CR Solutions Account Category BINSR Cost $0 x 1 count $0 Labor $300 Tota…" at bounding box center [589, 346] width 433 height 436
copy span "Seller to have contractor repair leaks in crawlspace below hall tub drain and l…"
click at [361, 276] on div "General Plumbing Crawl space - Plumbing Accepted Vendor CR Solutions Account Ca…" at bounding box center [589, 333] width 1178 height 667
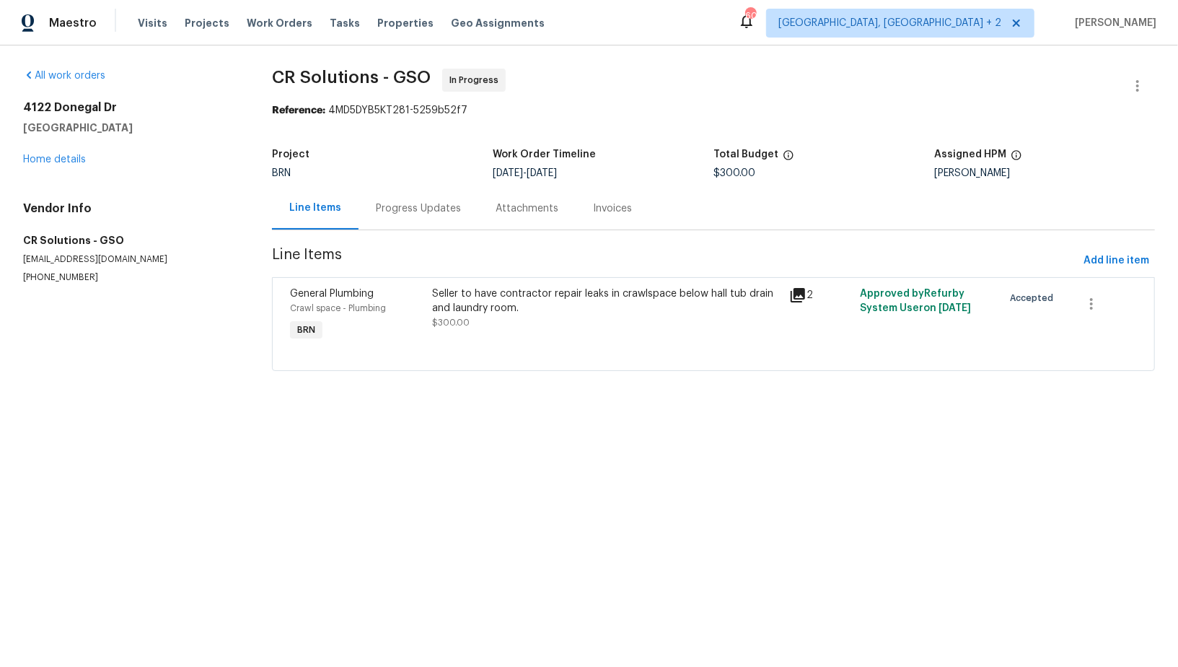
click at [387, 221] on div "Progress Updates" at bounding box center [419, 208] width 120 height 43
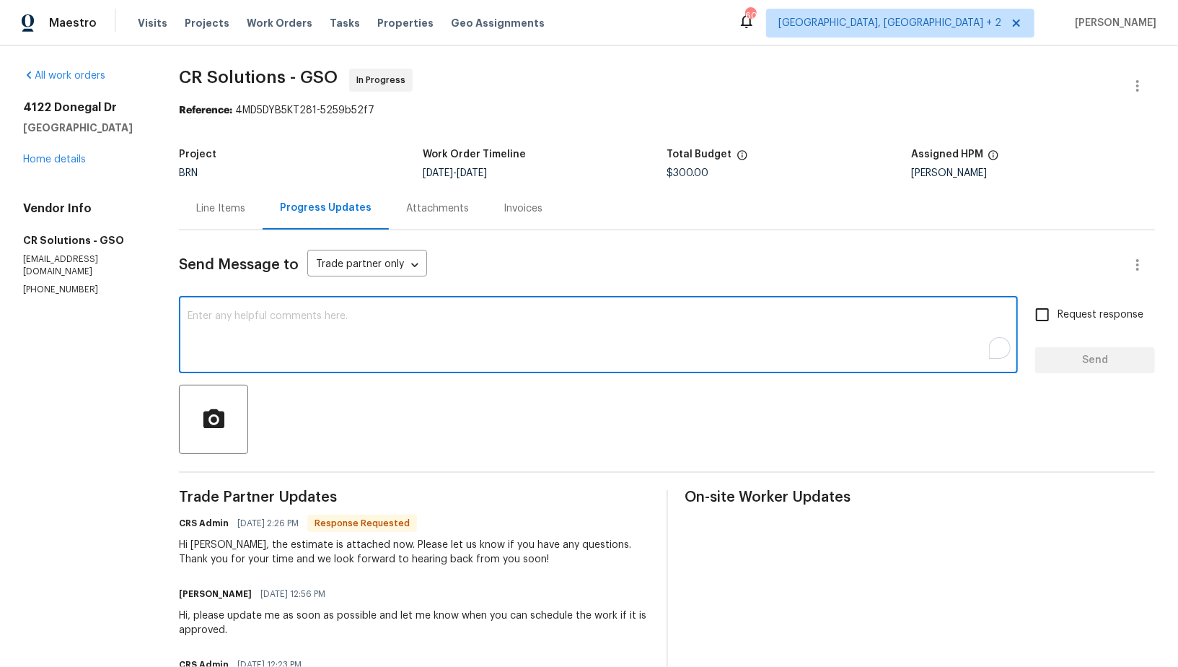
click at [347, 339] on textarea "To enrich screen reader interactions, please activate Accessibility in Grammarl…" at bounding box center [599, 336] width 822 height 50
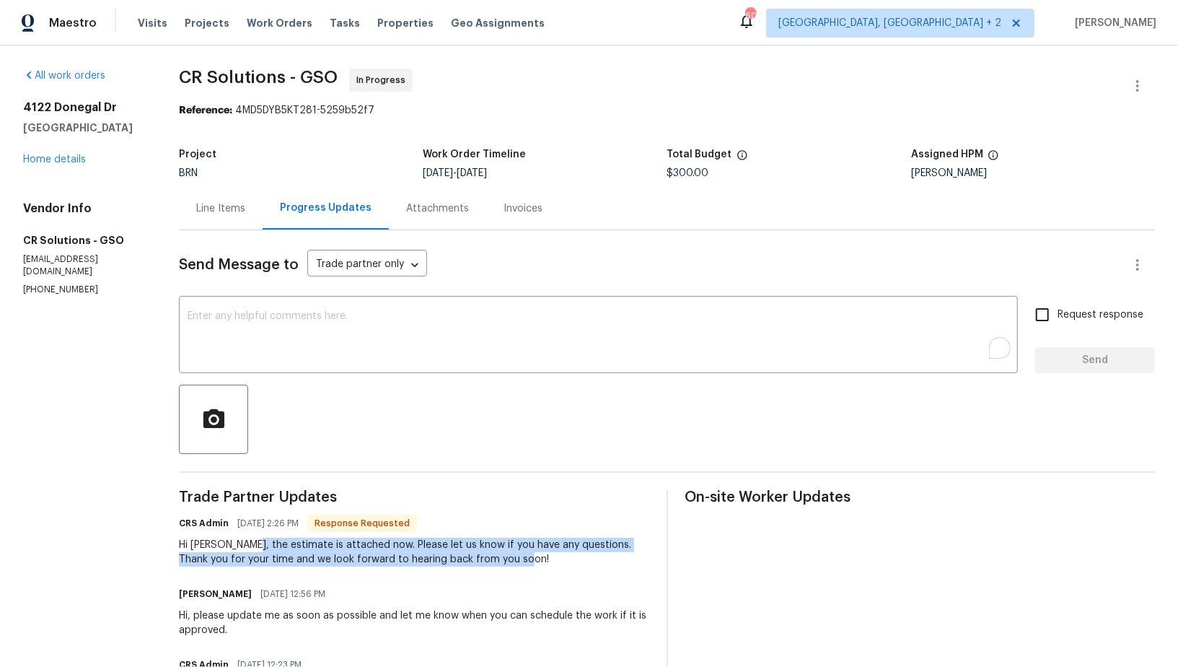
drag, startPoint x: 250, startPoint y: 544, endPoint x: 531, endPoint y: 562, distance: 281.2
click at [531, 562] on div "Hi Padmapriya, the estimate is attached now. Please let us know if you have any…" at bounding box center [414, 551] width 470 height 29
copy div "the estimate is attached now. Please let us know if you have any questions. Tha…"
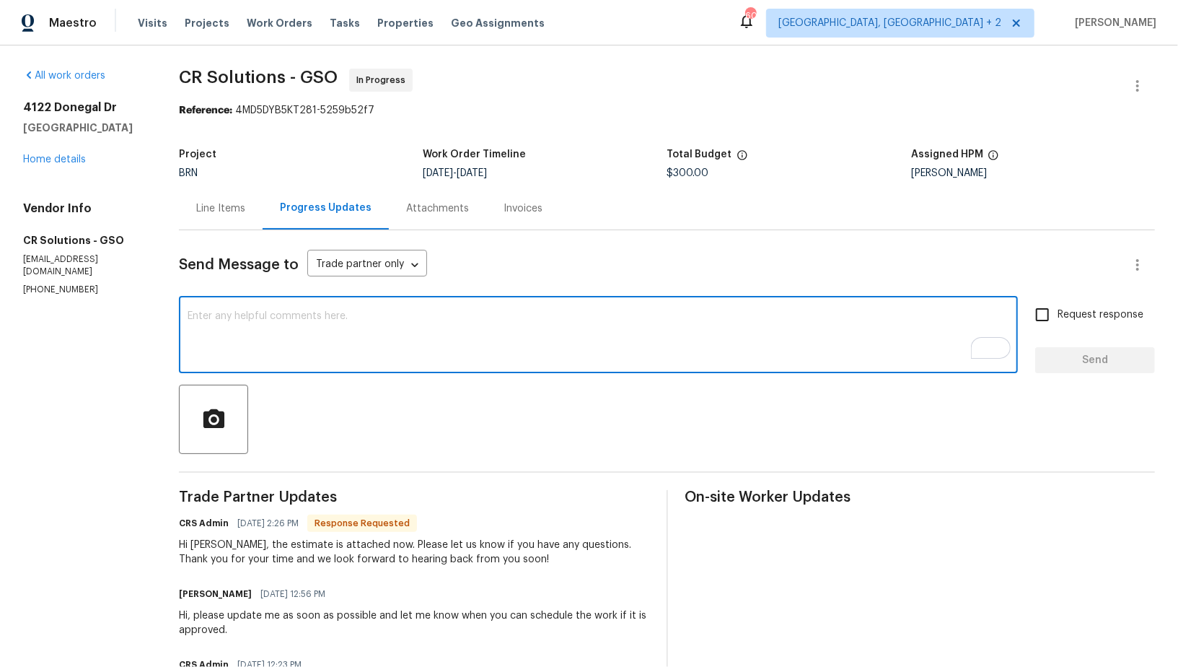
click at [305, 330] on textarea "To enrich screen reader interactions, please activate Accessibility in Grammarl…" at bounding box center [599, 336] width 822 height 50
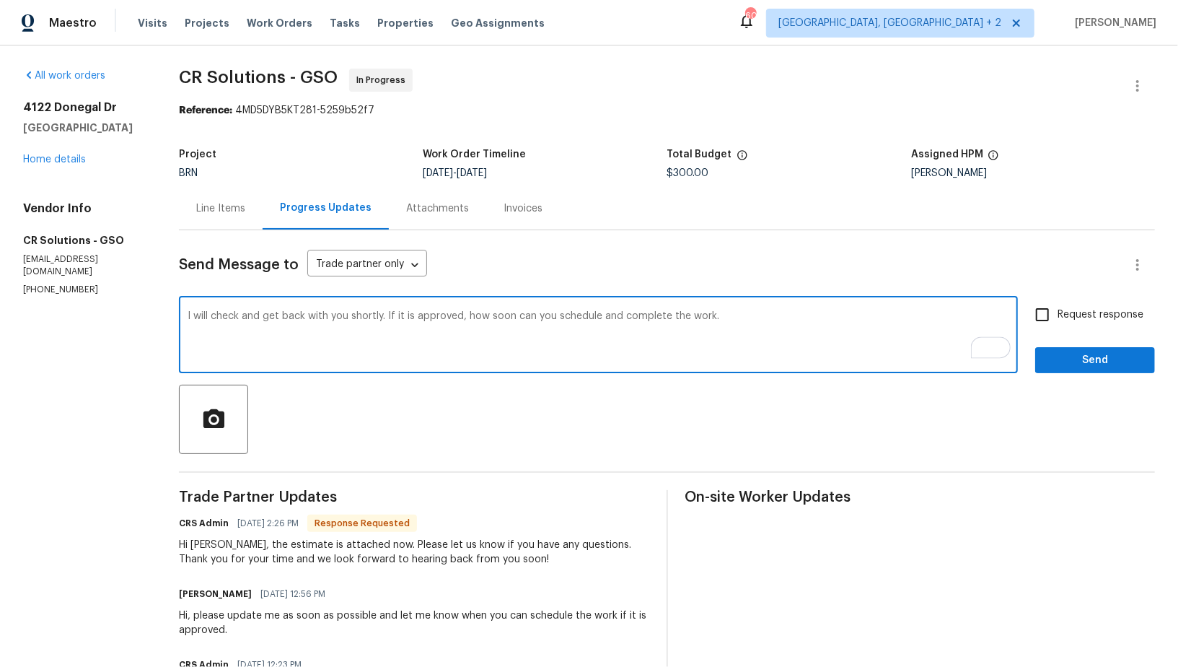
type textarea "I will check and get back with you shortly. If it is approved, how soon can you…"
click at [1045, 317] on input "Request response" at bounding box center [1042, 314] width 30 height 30
checkbox input "true"
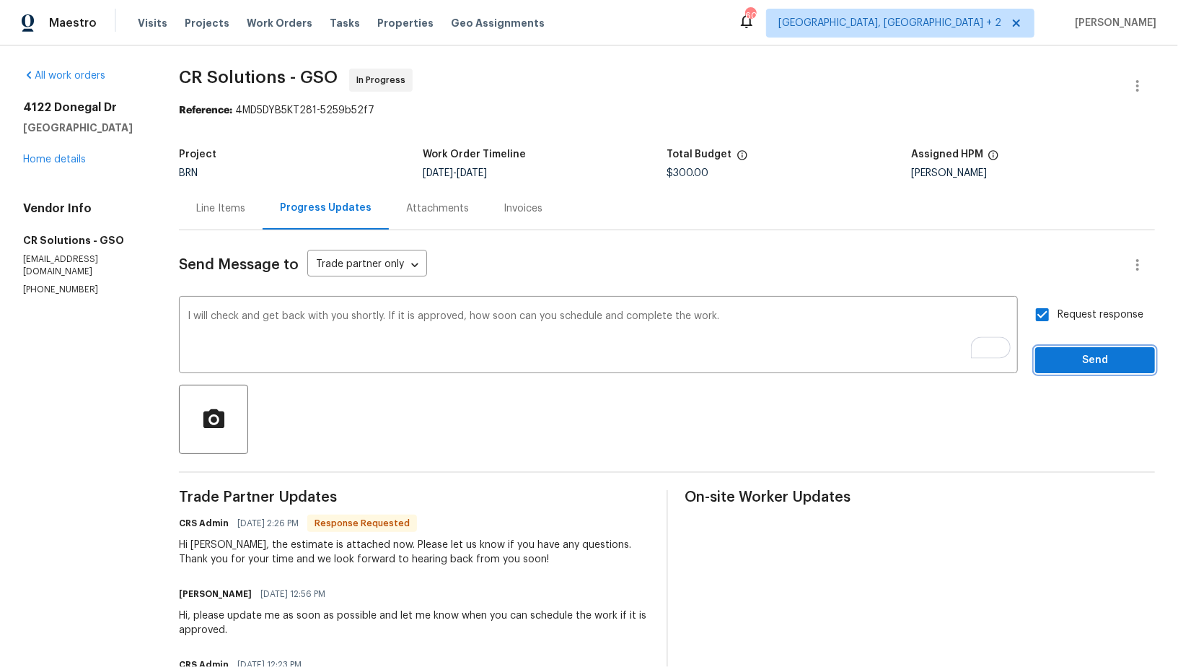
click at [1065, 359] on span "Send" at bounding box center [1095, 360] width 97 height 18
